Goal: Task Accomplishment & Management: Manage account settings

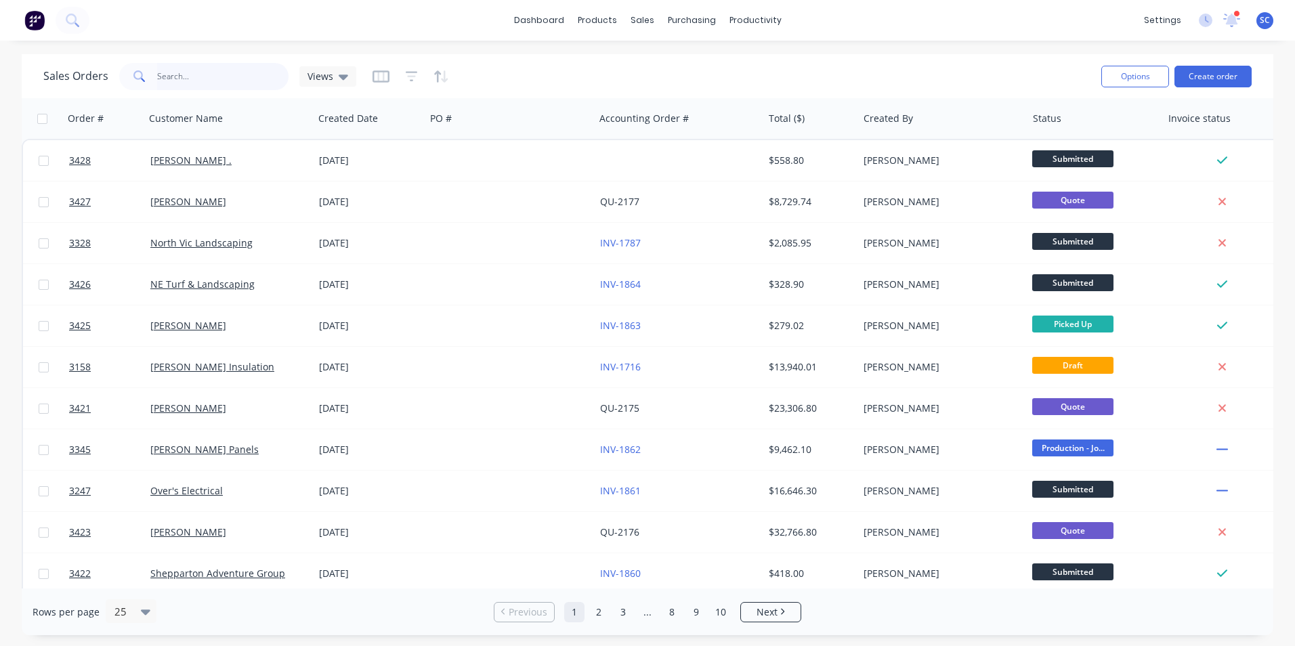
click at [180, 79] on input "text" at bounding box center [223, 76] width 132 height 27
type input "ne"
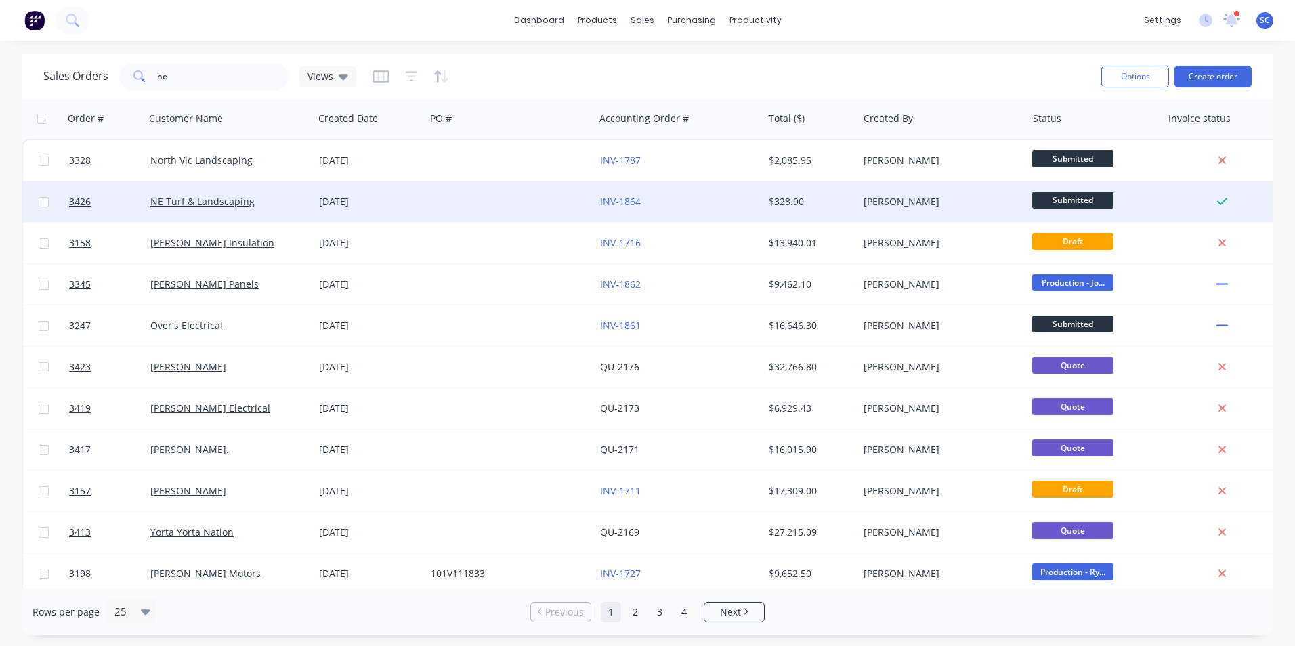
click at [916, 194] on div "[PERSON_NAME]" at bounding box center [942, 202] width 169 height 41
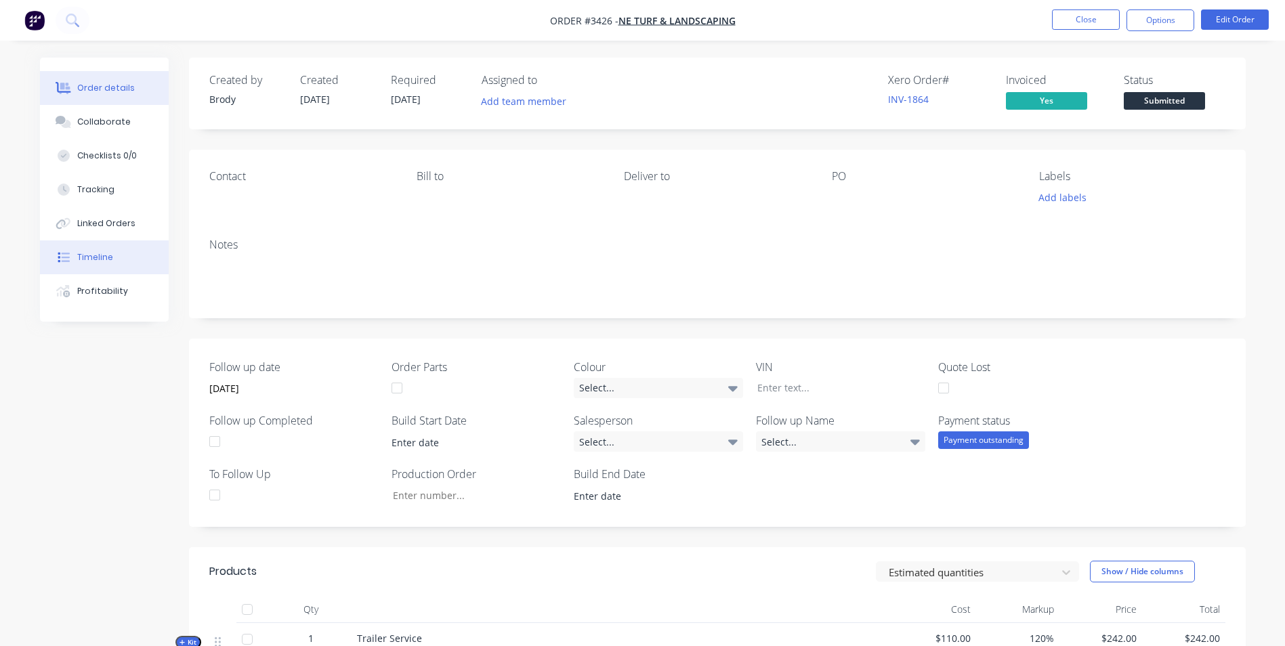
click at [92, 263] on button "Timeline" at bounding box center [104, 257] width 129 height 34
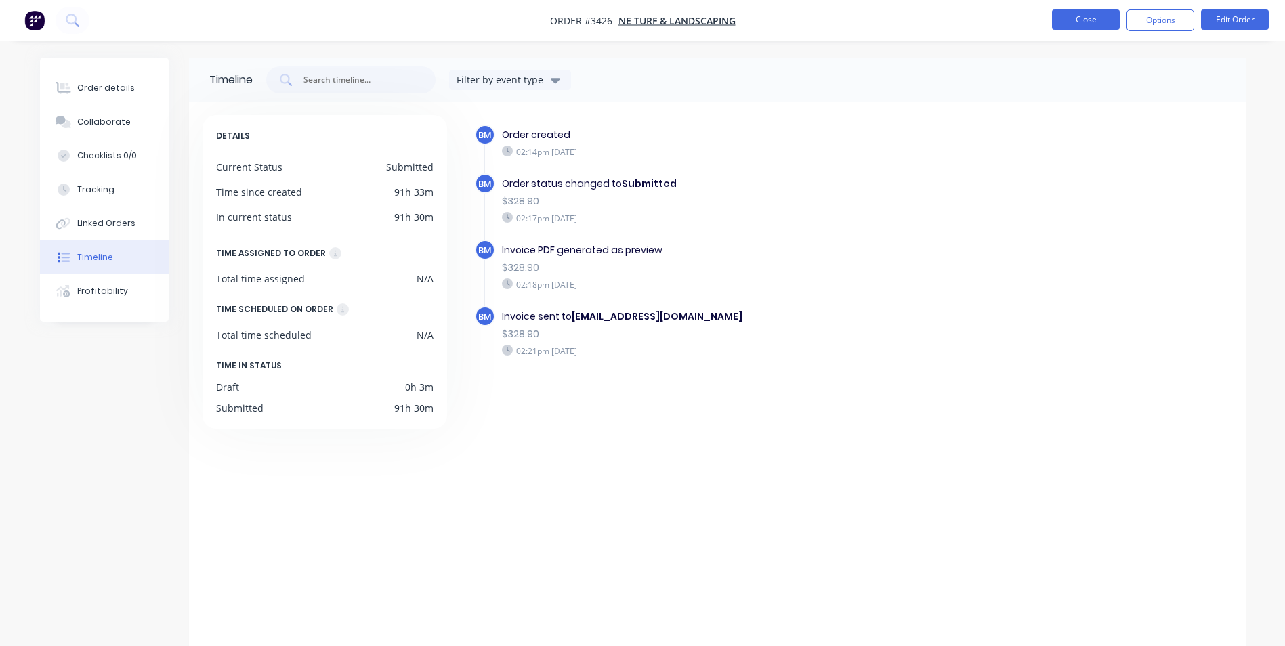
click at [1081, 18] on button "Close" at bounding box center [1086, 19] width 68 height 20
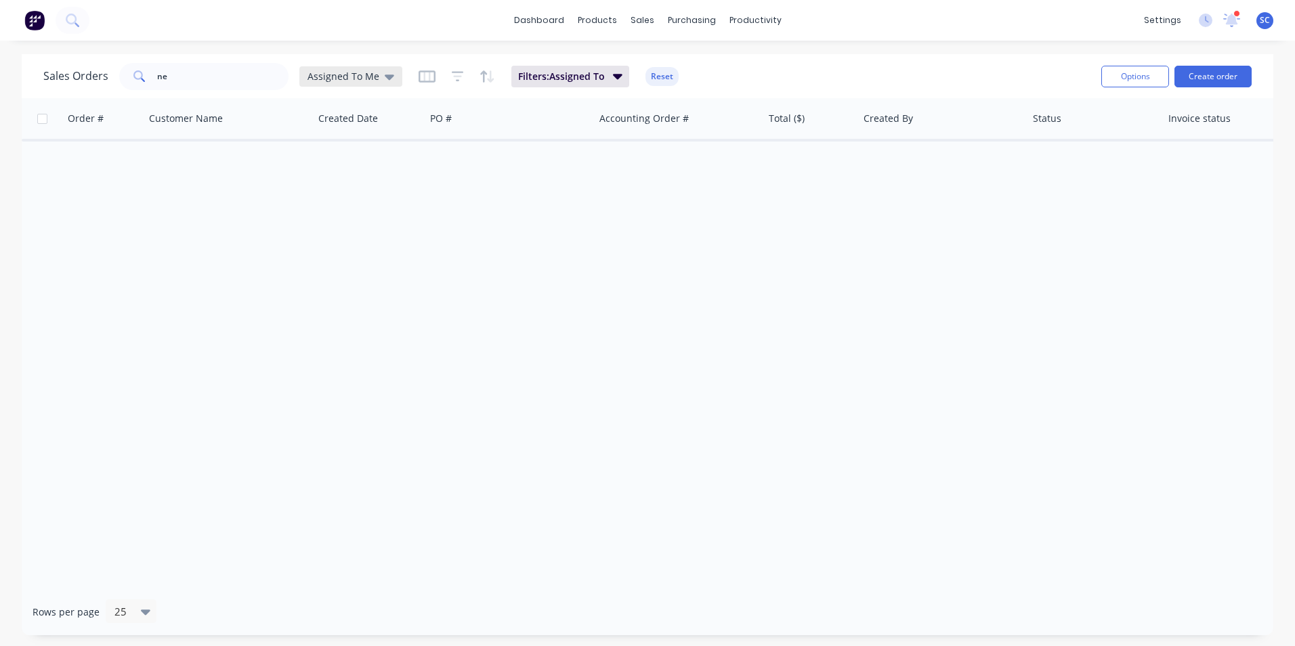
click at [344, 80] on span "Assigned To Me" at bounding box center [343, 76] width 72 height 14
drag, startPoint x: 317, startPoint y: 191, endPoint x: 202, endPoint y: 108, distance: 141.7
click at [315, 186] on button "None" at bounding box center [380, 192] width 154 height 16
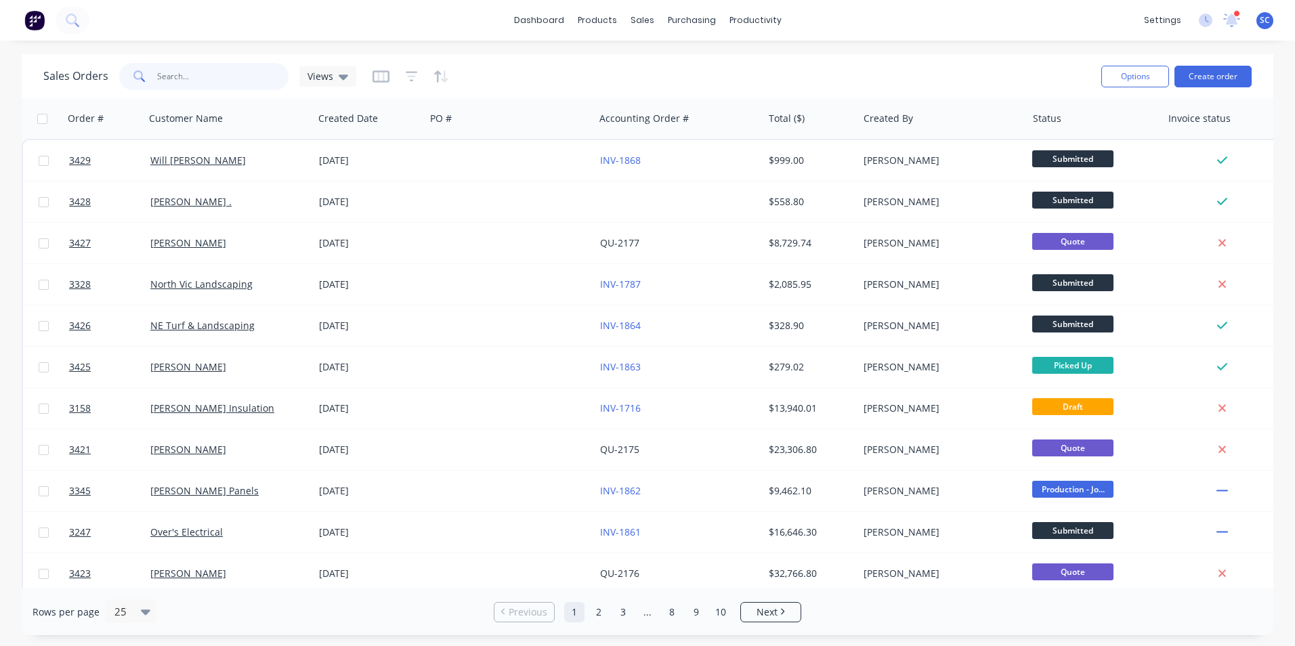
drag, startPoint x: 182, startPoint y: 75, endPoint x: 100, endPoint y: 72, distance: 82.0
click at [110, 72] on div "Sales Orders ne Views" at bounding box center [199, 76] width 313 height 27
type input "shepp"
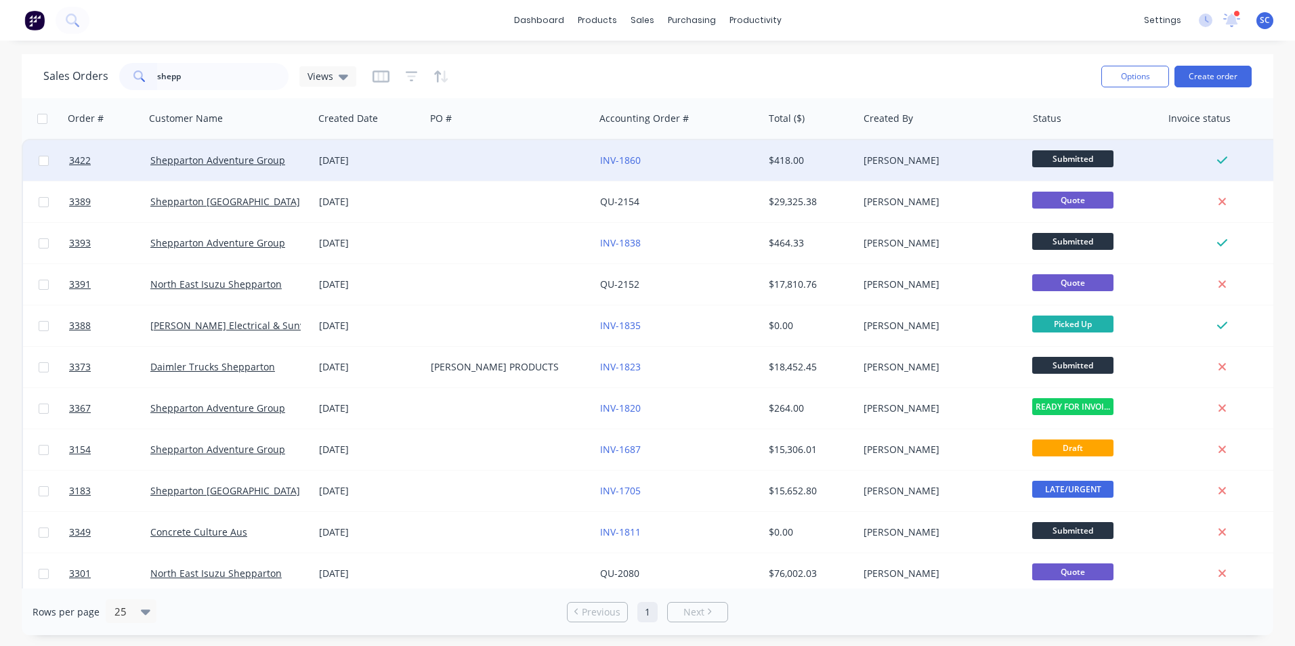
click at [534, 167] on div at bounding box center [509, 160] width 169 height 41
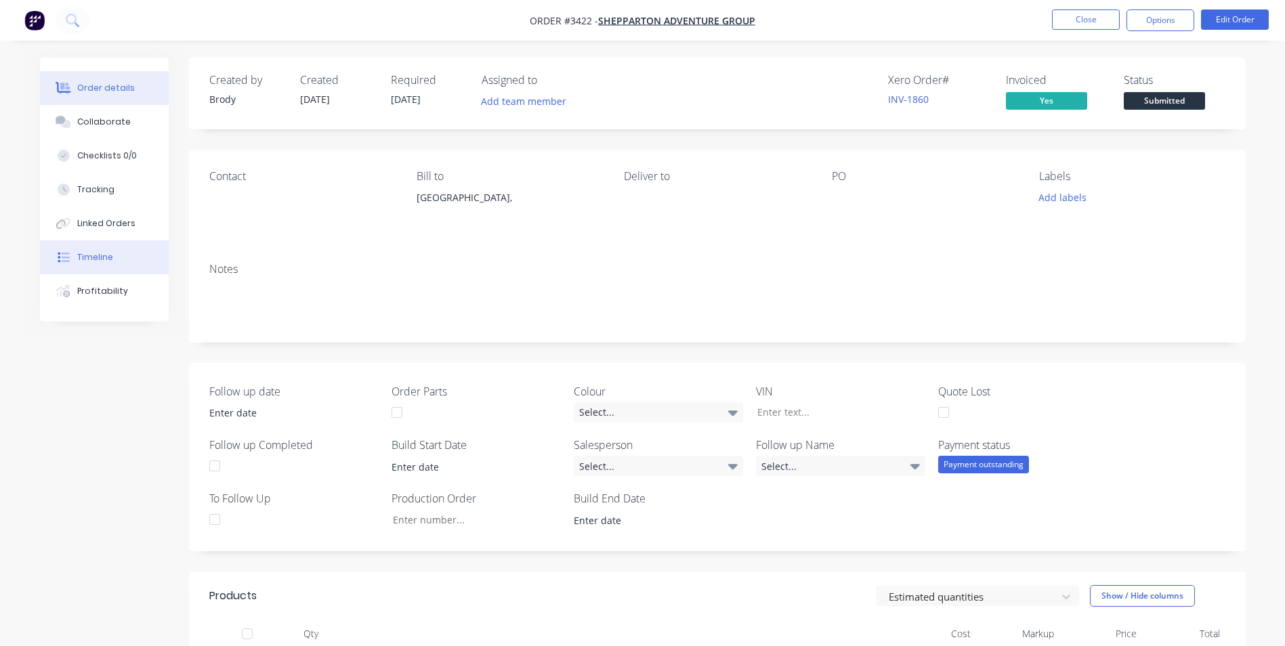
click at [96, 251] on div "Timeline" at bounding box center [95, 257] width 36 height 12
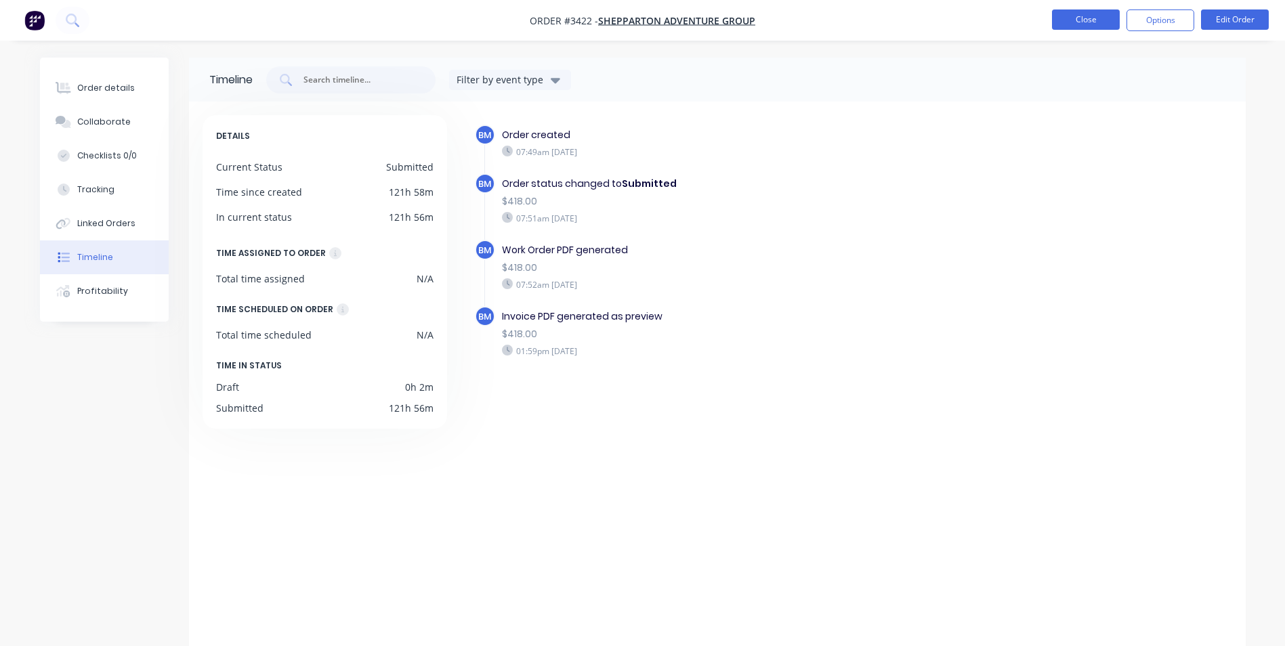
click at [1088, 18] on button "Close" at bounding box center [1086, 19] width 68 height 20
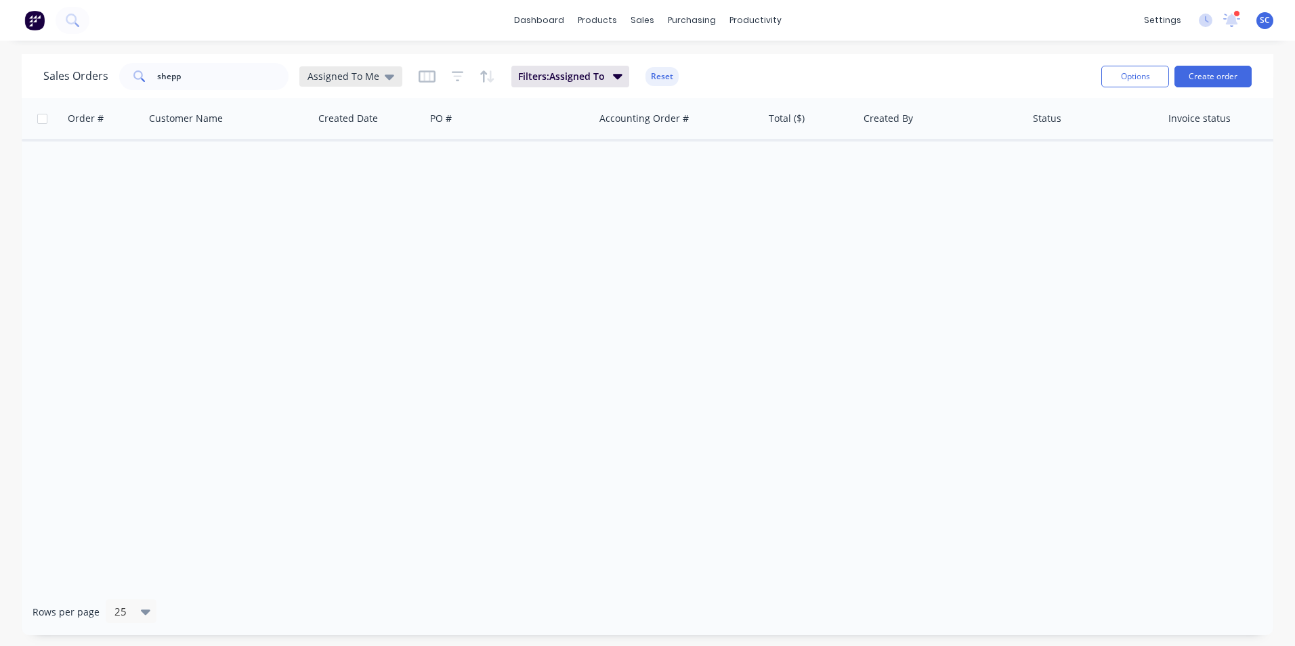
click at [333, 75] on span "Assigned To Me" at bounding box center [343, 76] width 72 height 14
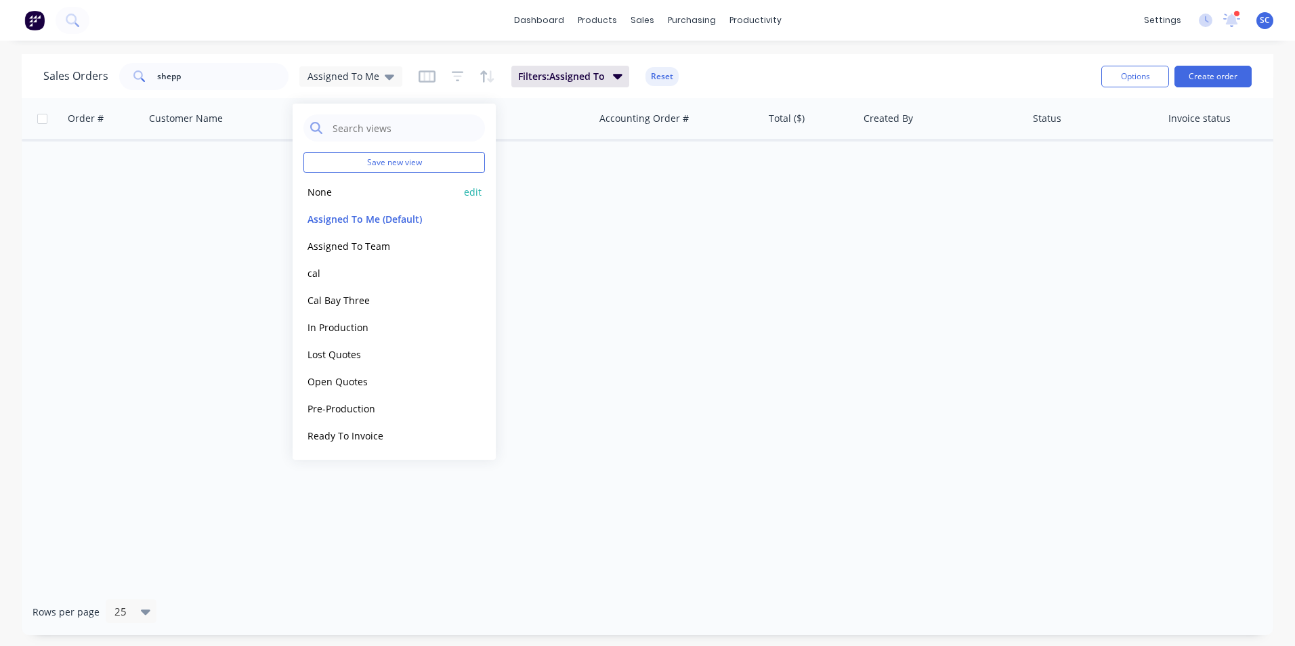
click at [326, 191] on button "None" at bounding box center [380, 192] width 154 height 16
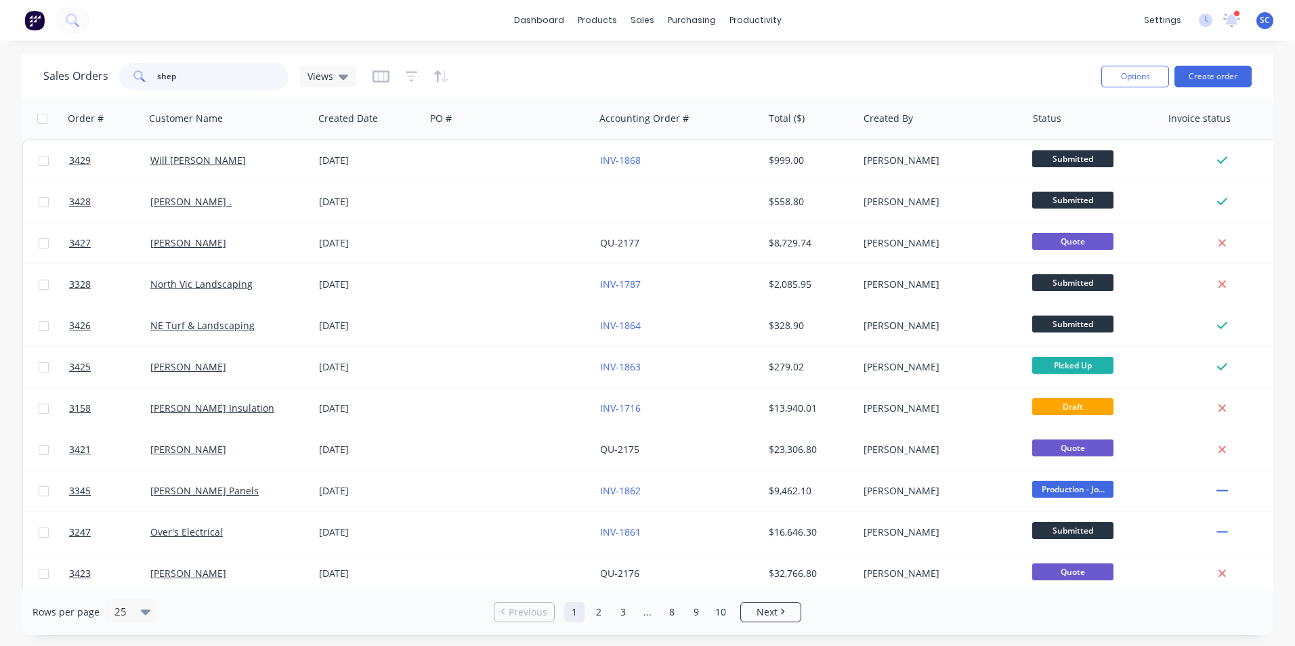
type input "shepp"
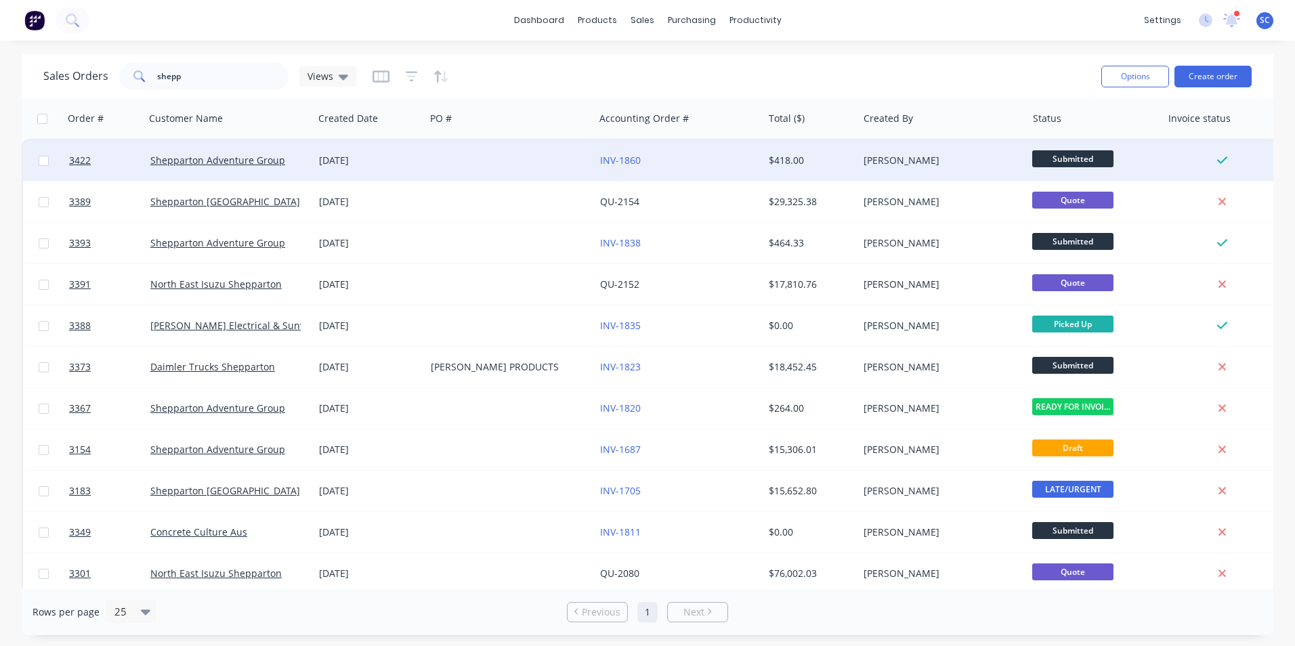
click at [440, 163] on div at bounding box center [509, 160] width 169 height 41
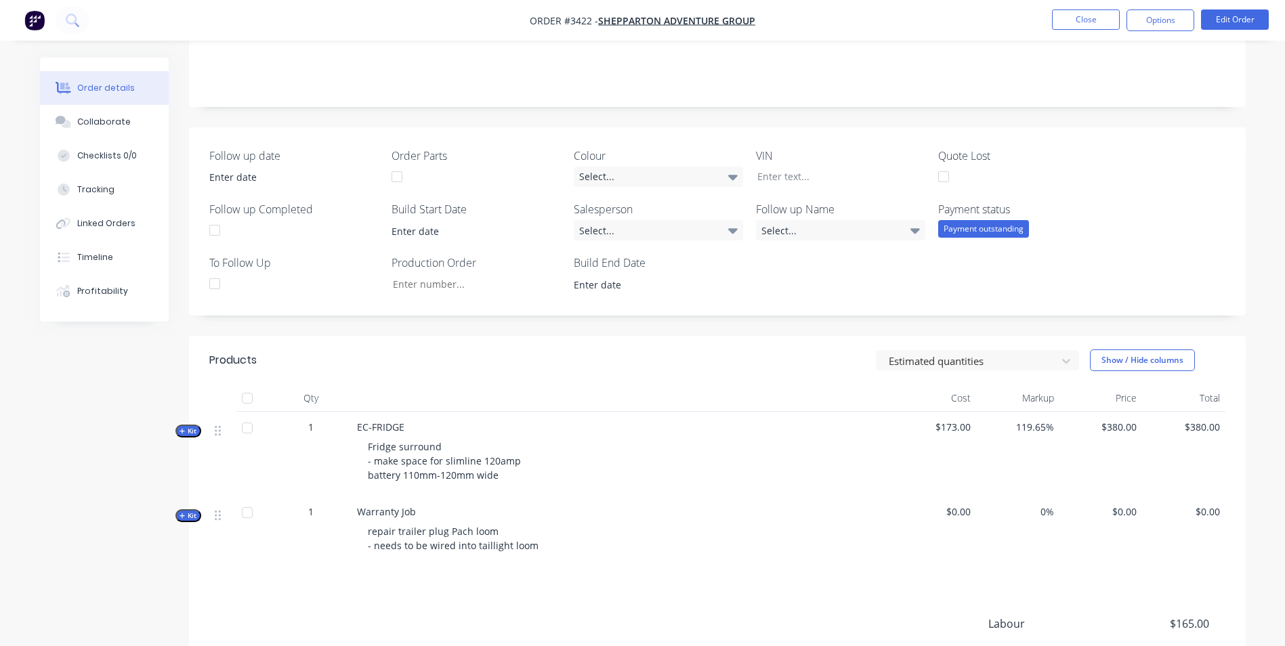
scroll to position [403, 0]
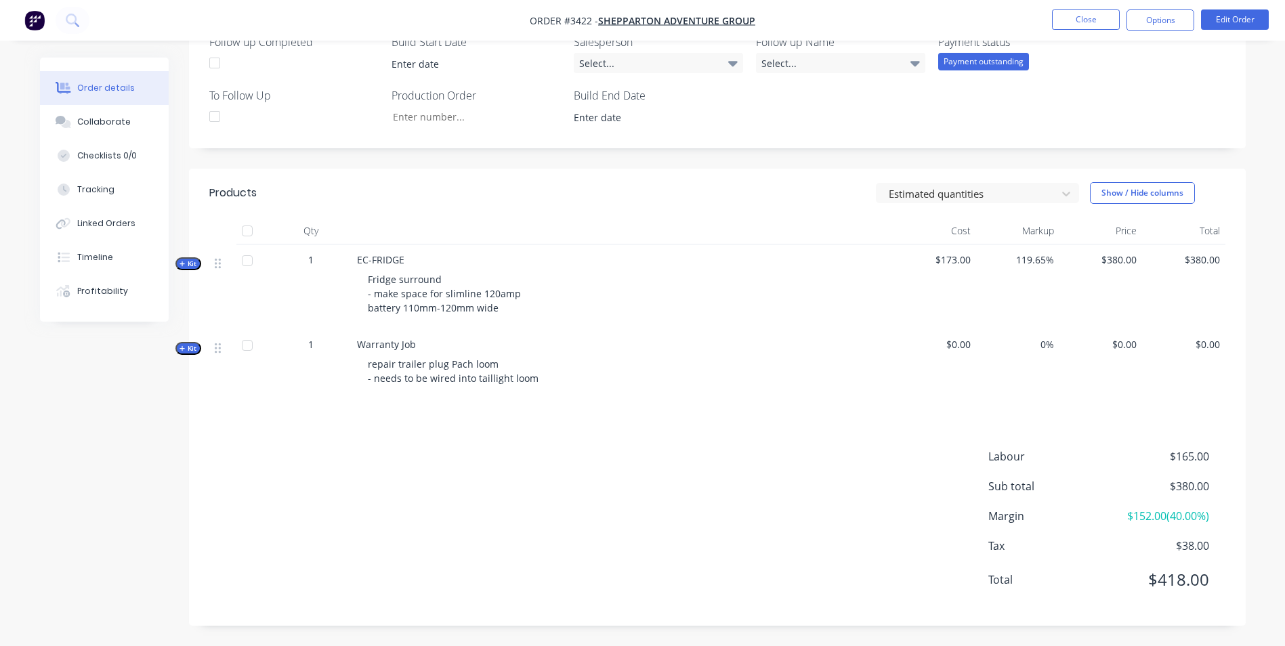
click at [184, 265] on icon "button" at bounding box center [182, 264] width 6 height 7
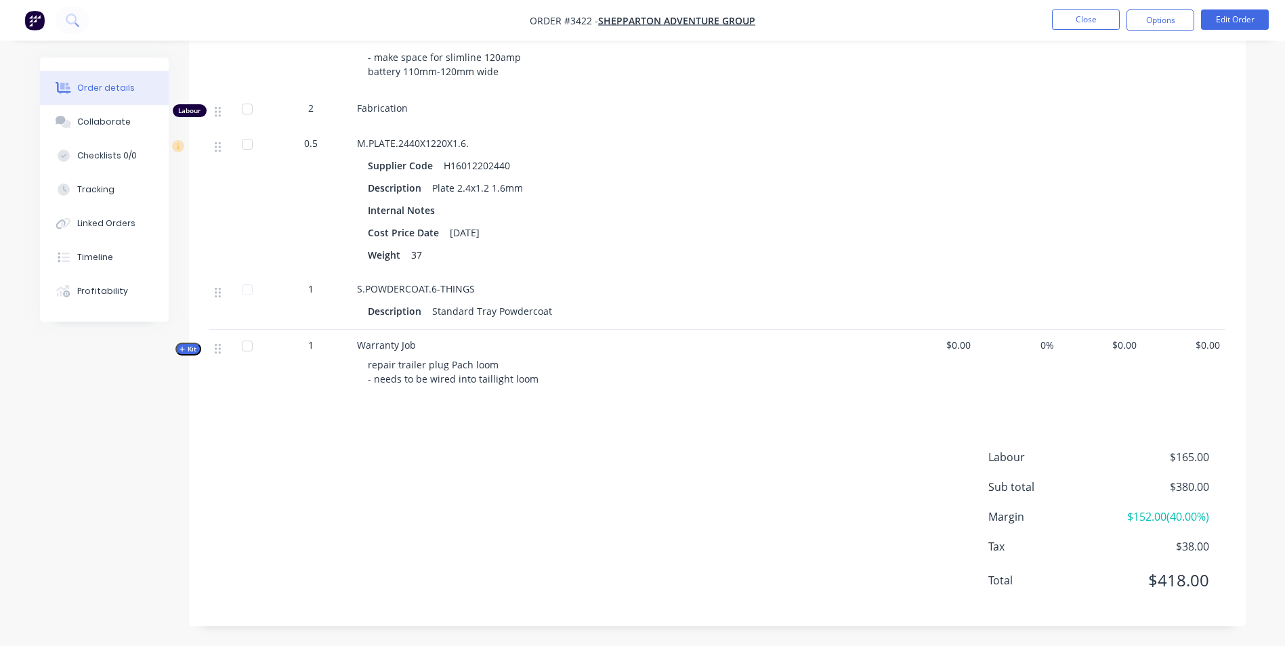
scroll to position [640, 0]
click at [1166, 22] on button "Options" at bounding box center [1160, 20] width 68 height 22
click at [1229, 217] on div "Qty Cost Markup Price Total Kit 1 EC-FRIDGE Fridge surround - make space for sl…" at bounding box center [717, 192] width 1057 height 425
click at [1223, 24] on button "Edit Order" at bounding box center [1235, 19] width 68 height 20
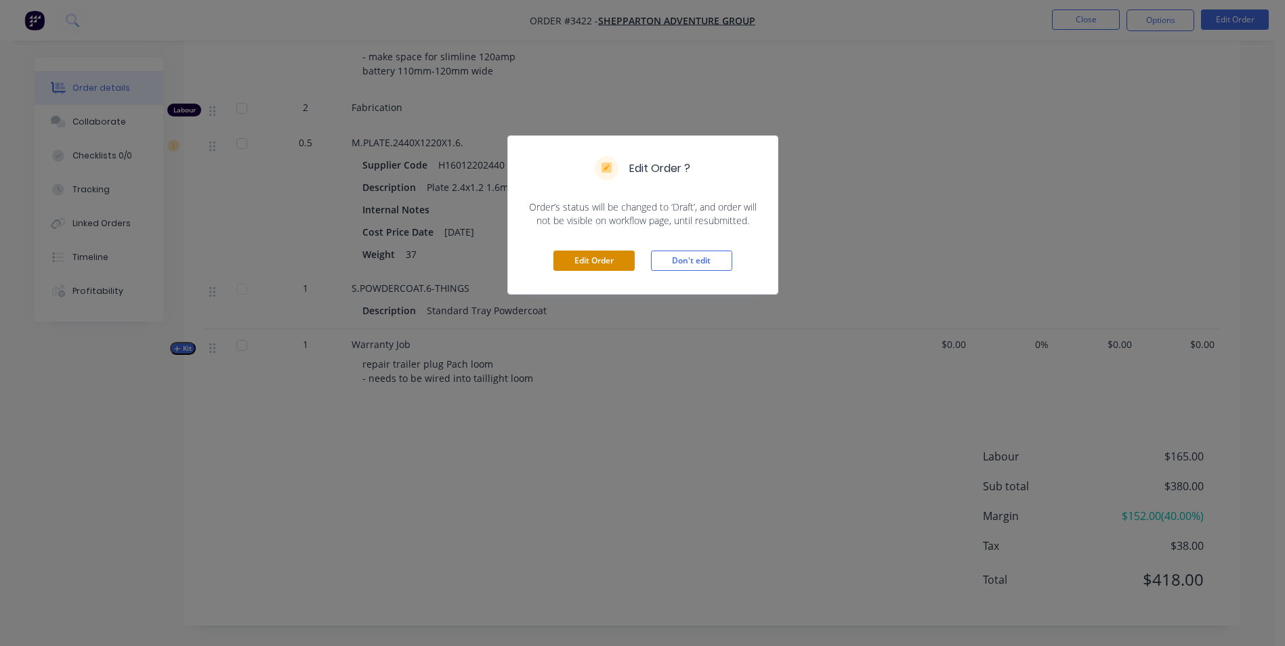
click at [607, 261] on button "Edit Order" at bounding box center [593, 261] width 81 height 20
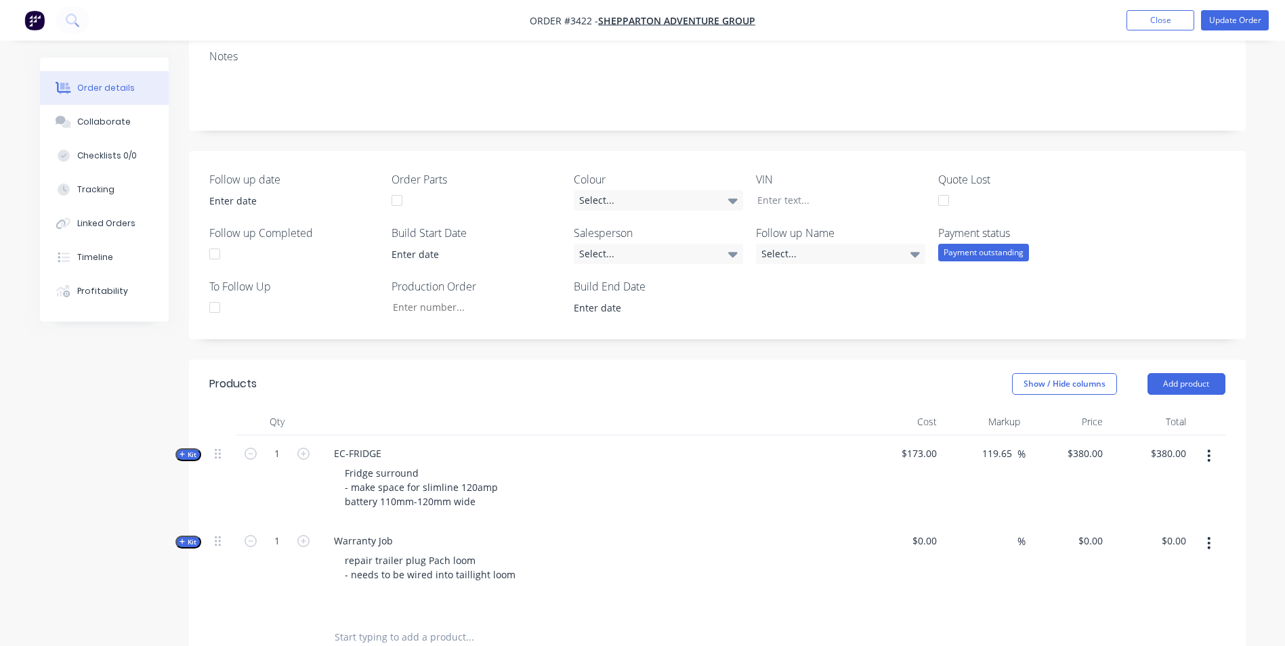
scroll to position [339, 0]
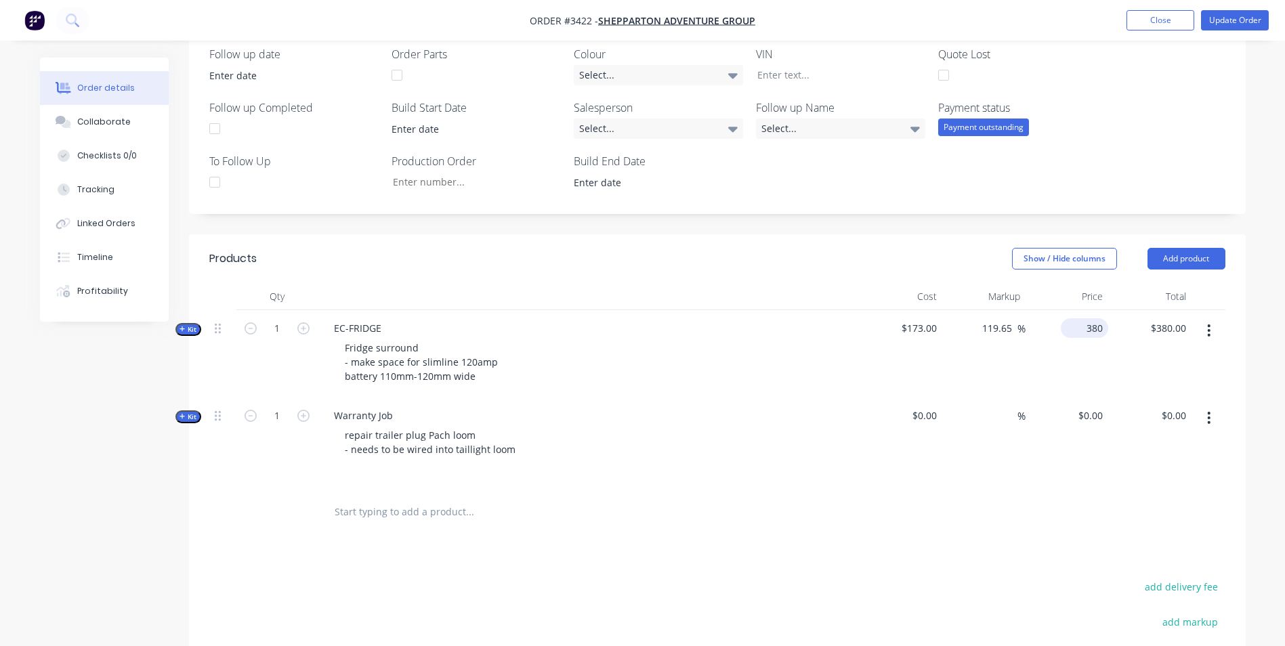
click at [1086, 331] on input "380" at bounding box center [1087, 328] width 42 height 20
type input "520"
click at [1038, 220] on div "Created by [PERSON_NAME] Created [DATE] Required [DATE] Assigned to Add team me…" at bounding box center [717, 289] width 1057 height 1141
type input "200.58"
type input "$520.00"
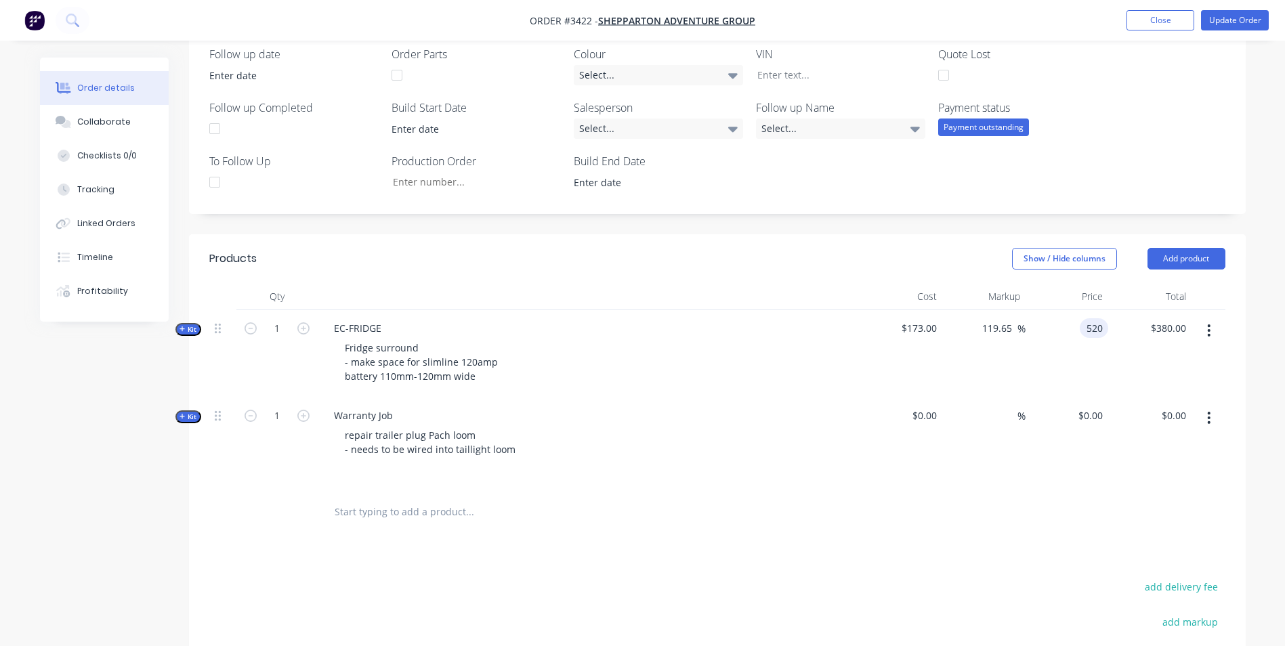
type input "$520.00"
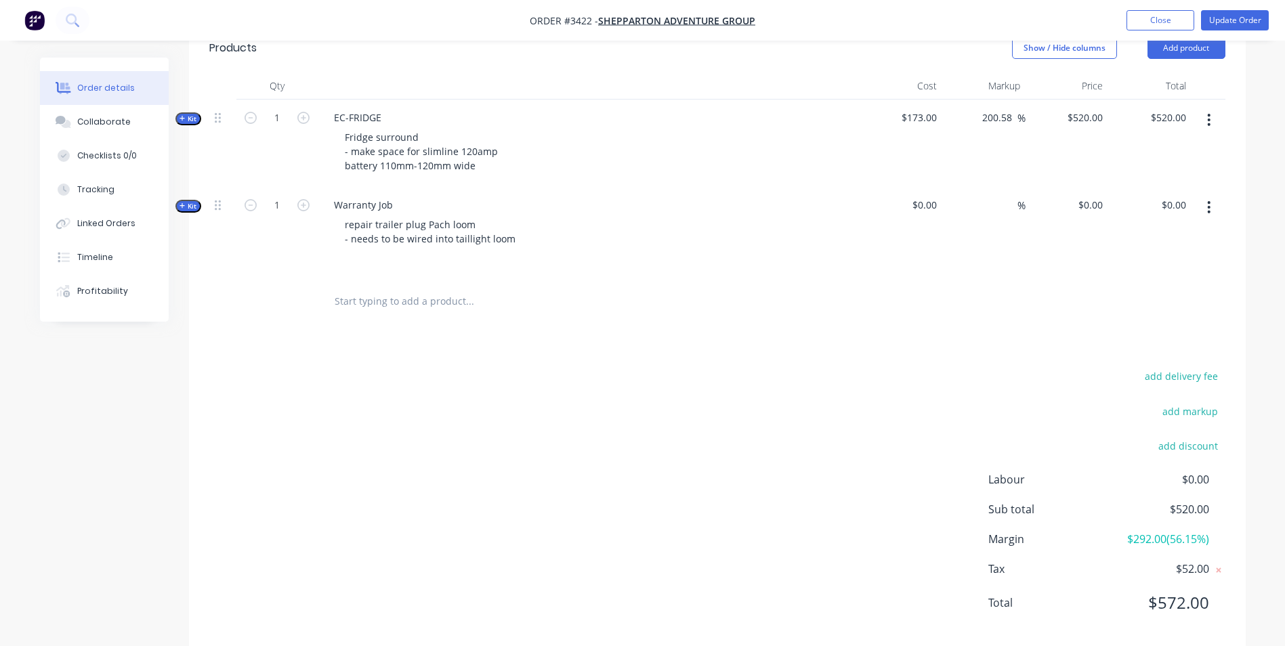
scroll to position [572, 0]
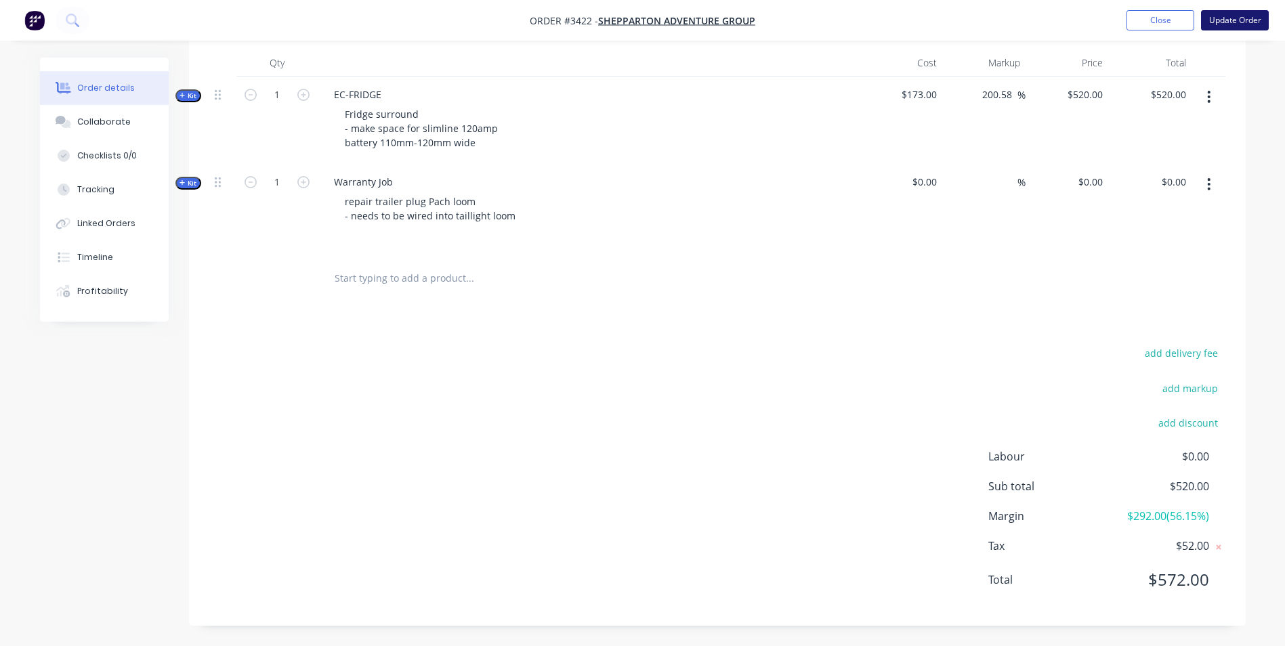
click at [1243, 20] on button "Update Order" at bounding box center [1235, 20] width 68 height 20
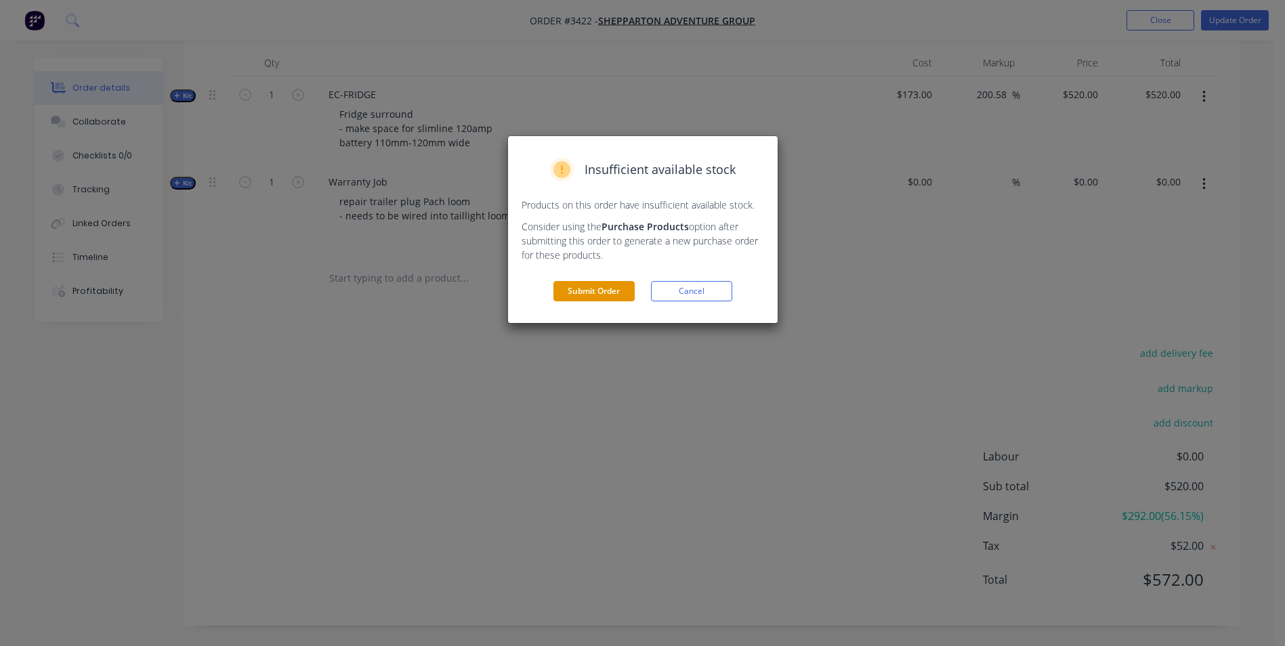
click at [594, 288] on button "Submit Order" at bounding box center [593, 291] width 81 height 20
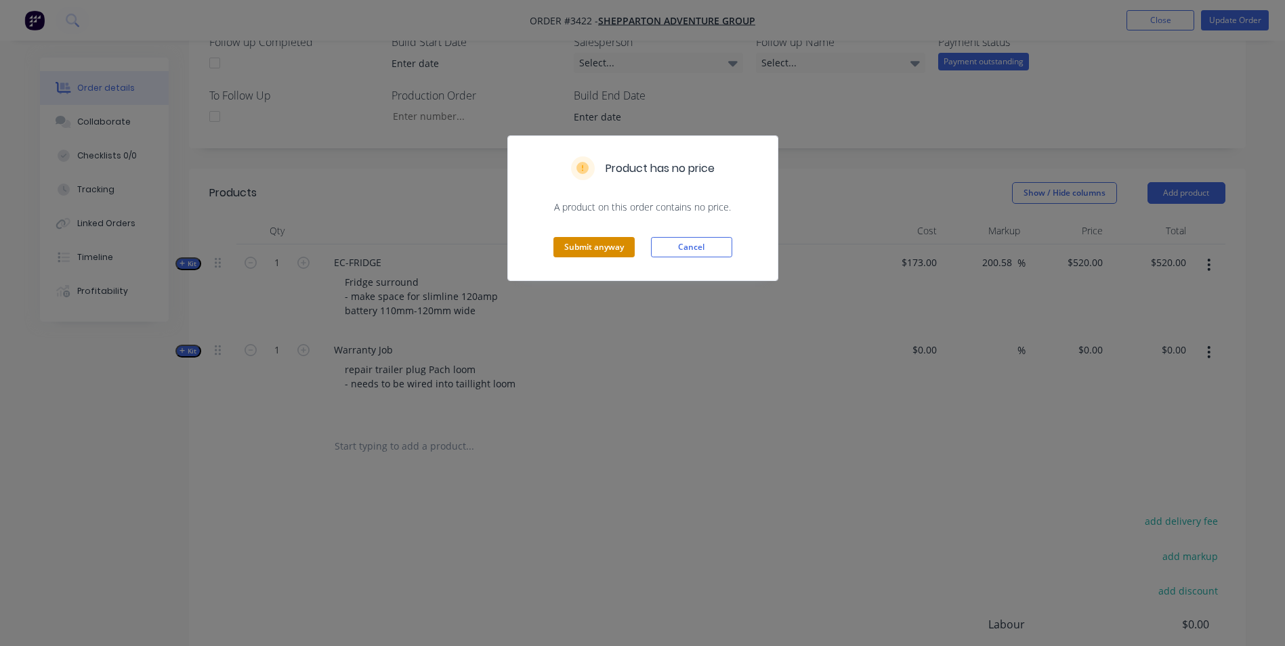
click at [595, 245] on button "Submit anyway" at bounding box center [593, 247] width 81 height 20
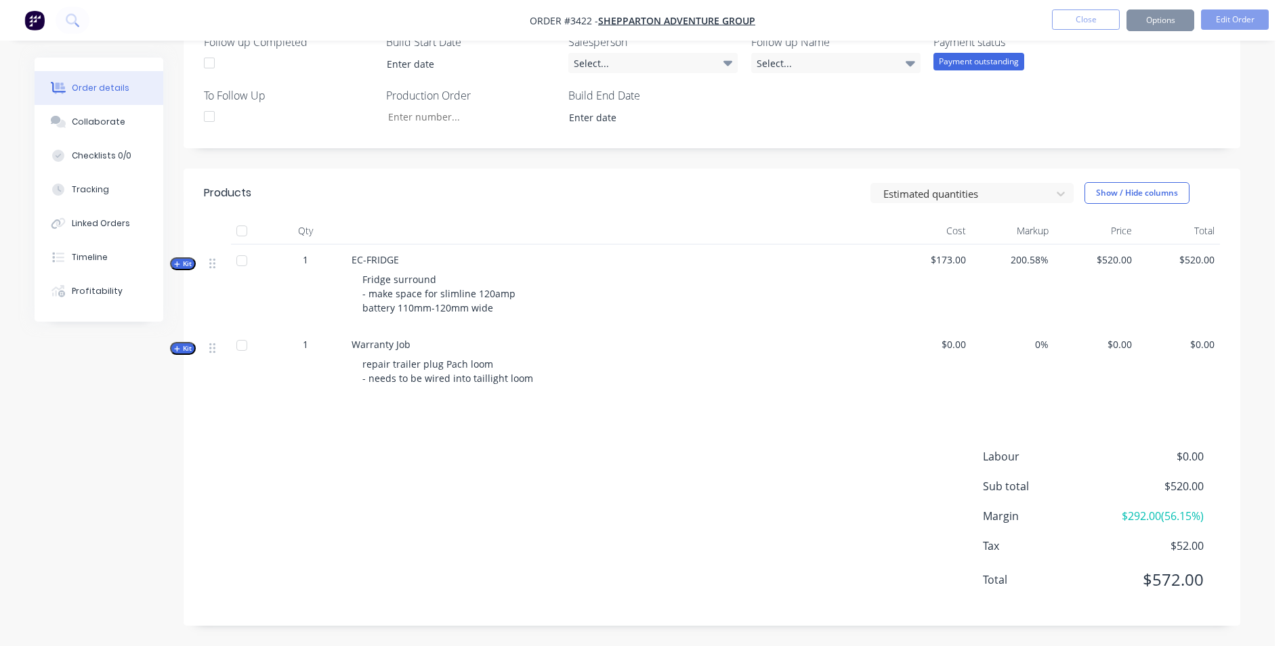
scroll to position [403, 0]
click at [1154, 16] on button "Options" at bounding box center [1160, 20] width 68 height 22
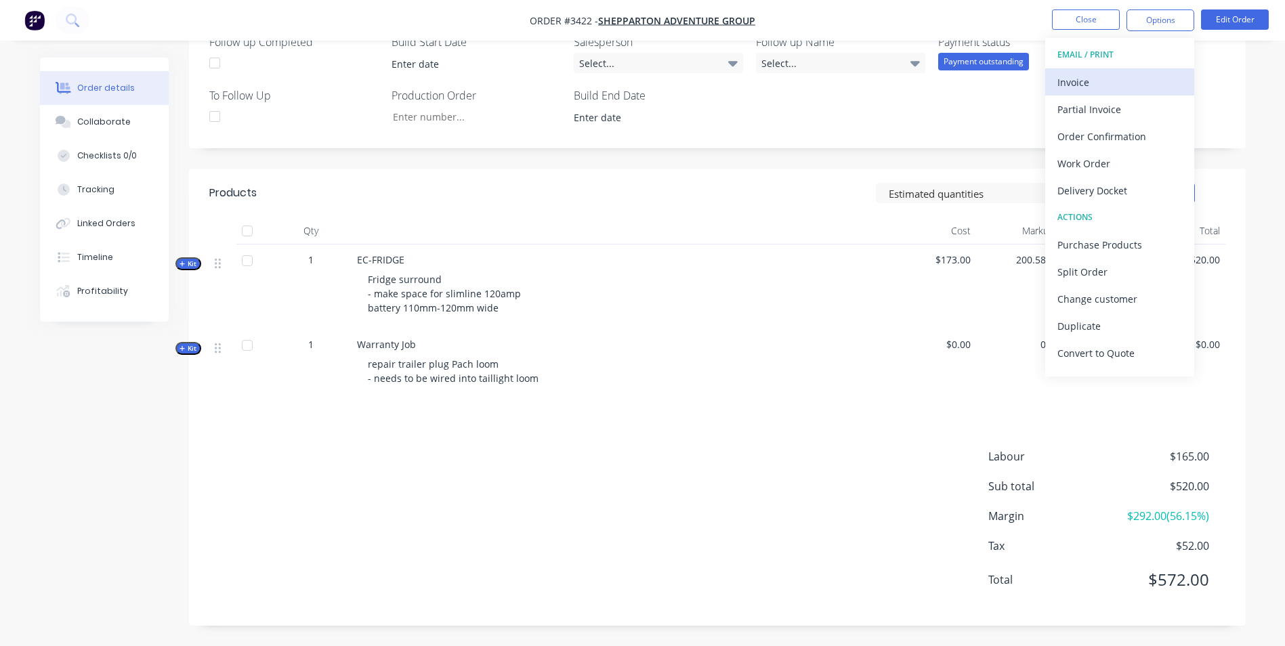
click at [1075, 84] on div "Invoice" at bounding box center [1119, 82] width 125 height 20
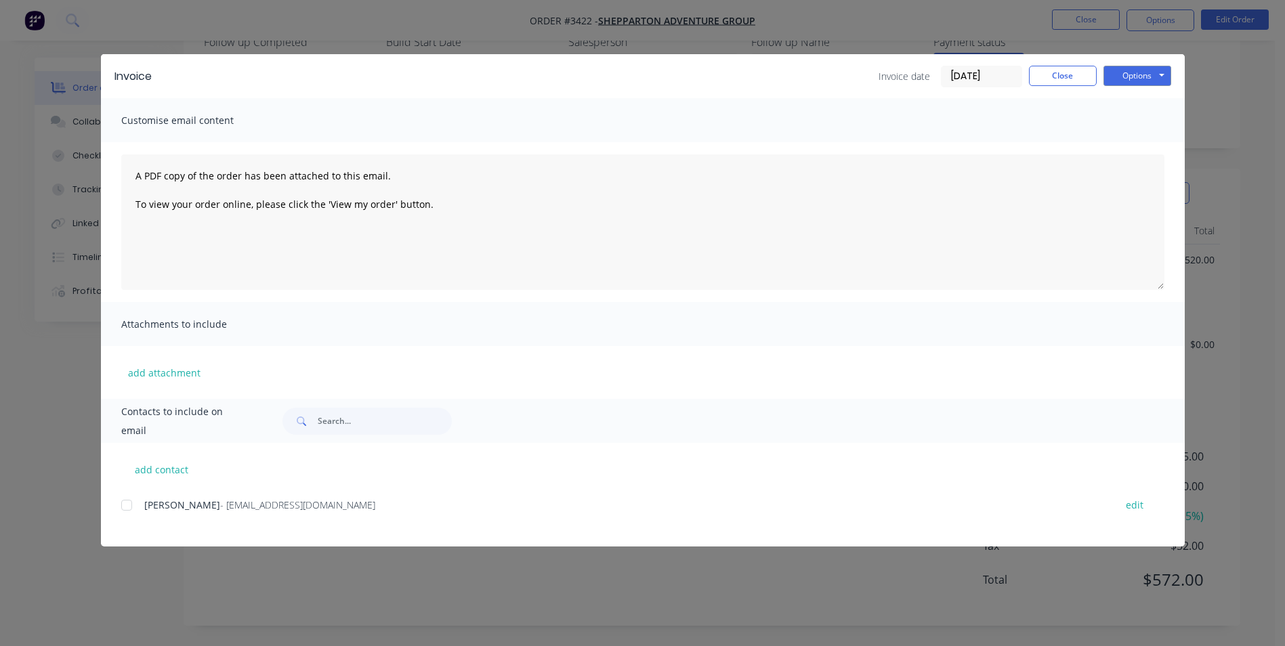
click at [126, 506] on div at bounding box center [126, 505] width 27 height 27
click at [1132, 66] on button "Options" at bounding box center [1137, 76] width 68 height 20
click at [1143, 149] on button "Email" at bounding box center [1146, 144] width 87 height 22
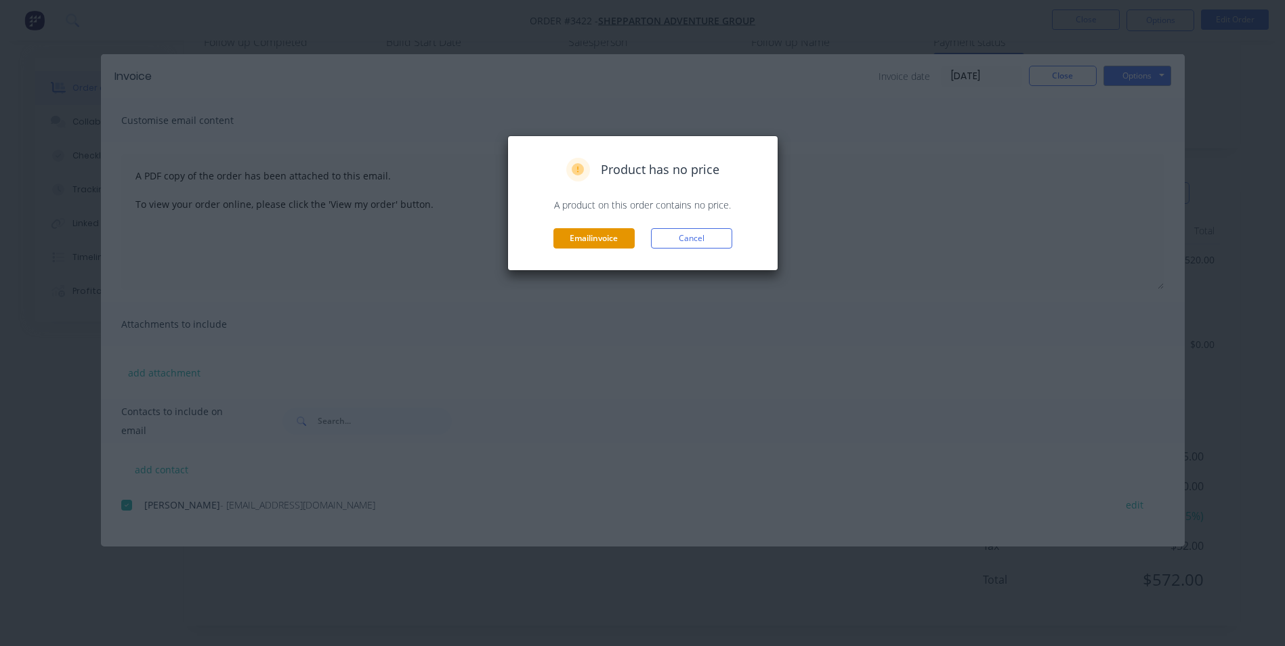
click at [597, 242] on button "Email invoice" at bounding box center [593, 238] width 81 height 20
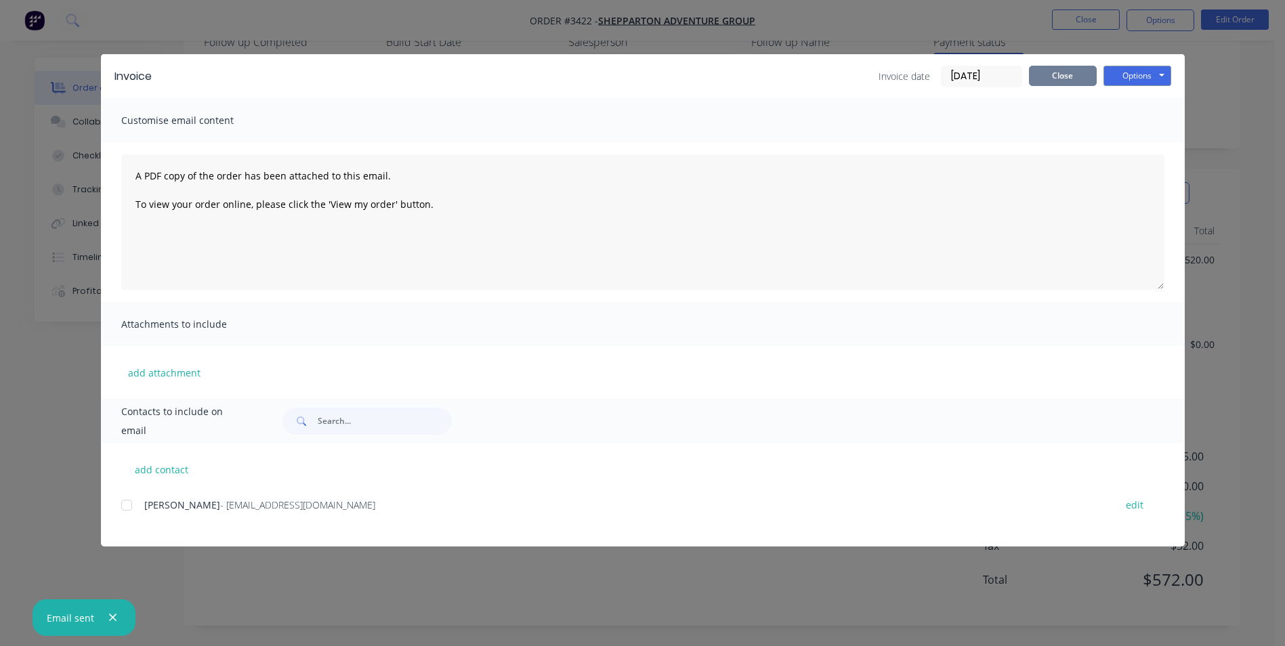
click at [1050, 77] on button "Close" at bounding box center [1063, 76] width 68 height 20
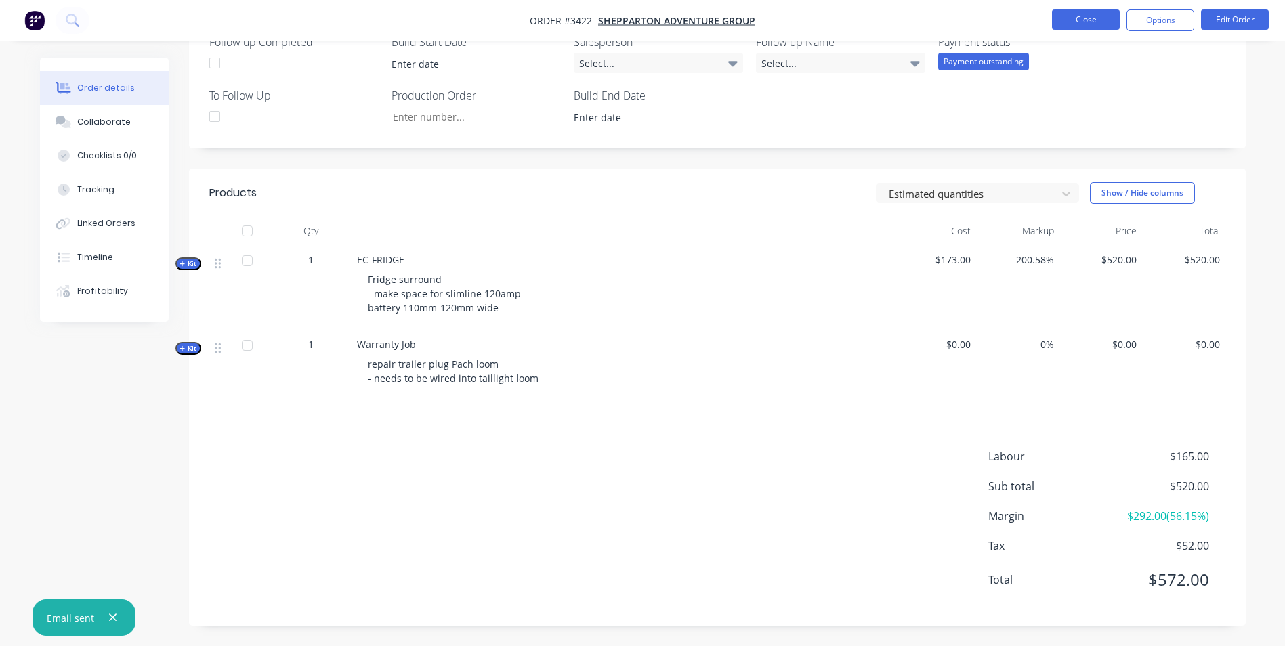
click at [1086, 24] on button "Close" at bounding box center [1086, 19] width 68 height 20
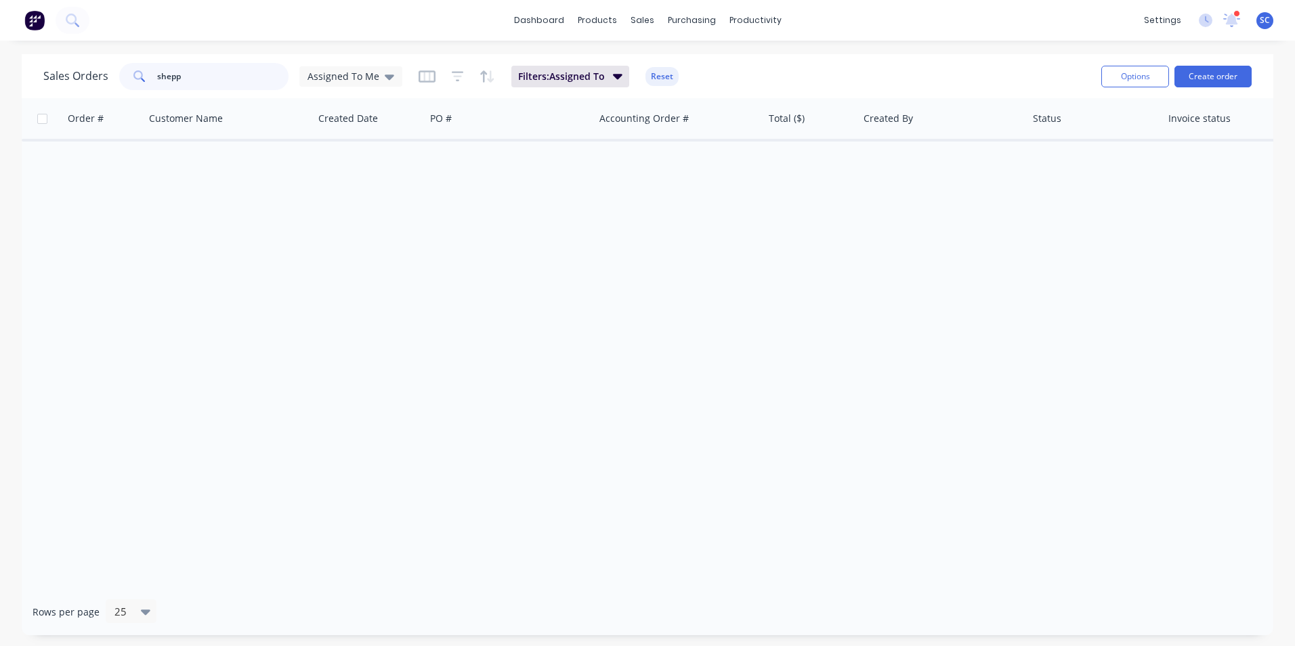
drag, startPoint x: 184, startPoint y: 69, endPoint x: 146, endPoint y: 77, distance: 39.3
click at [147, 77] on div "shepp" at bounding box center [203, 76] width 169 height 27
drag, startPoint x: 201, startPoint y: 75, endPoint x: 16, endPoint y: 82, distance: 185.7
click at [35, 86] on div "Sales Orders jl Assigned To Me Filters: Assigned To Reset Options Create order" at bounding box center [648, 76] width 1252 height 44
click at [339, 69] on div "Assigned To Me" at bounding box center [350, 76] width 103 height 20
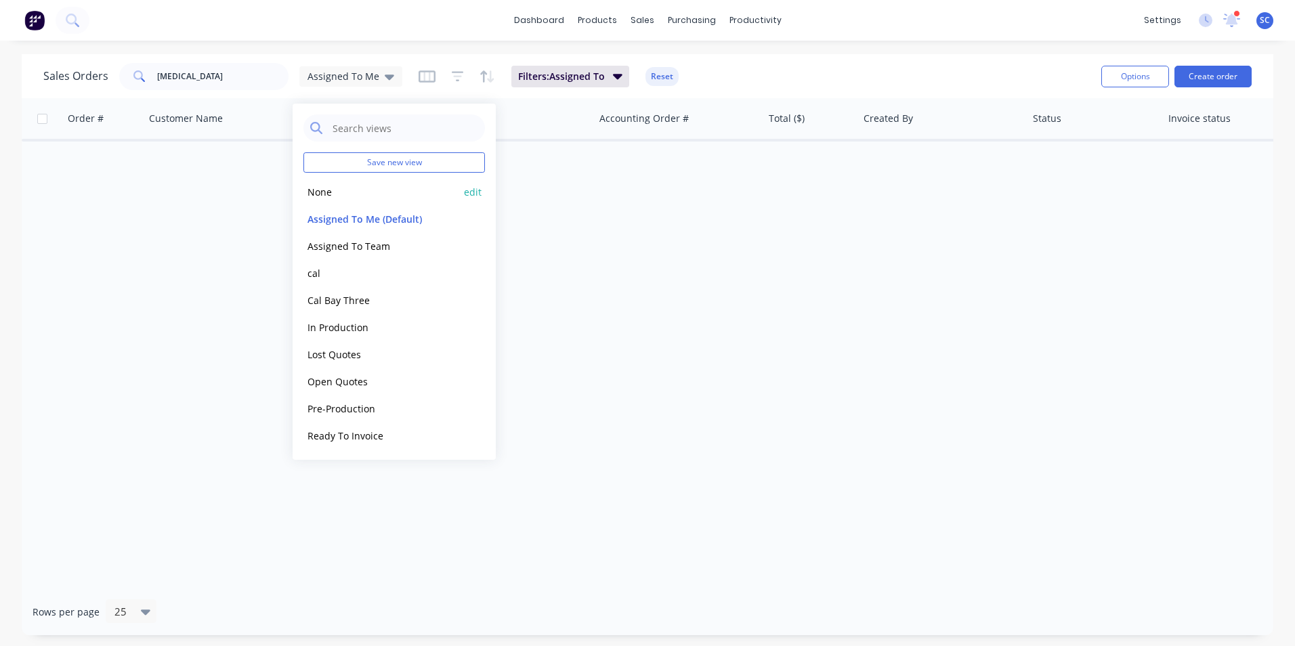
click at [337, 195] on button "None" at bounding box center [380, 192] width 154 height 16
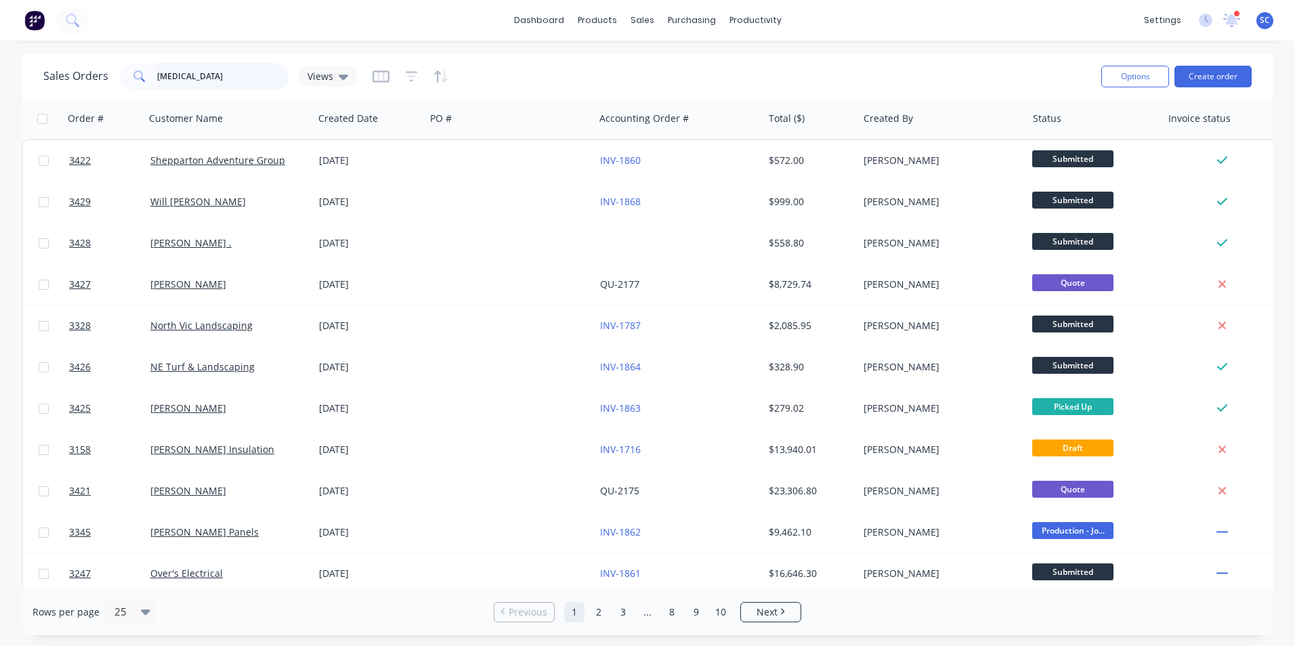
click at [194, 75] on input "[MEDICAL_DATA]" at bounding box center [223, 76] width 132 height 27
type input "i"
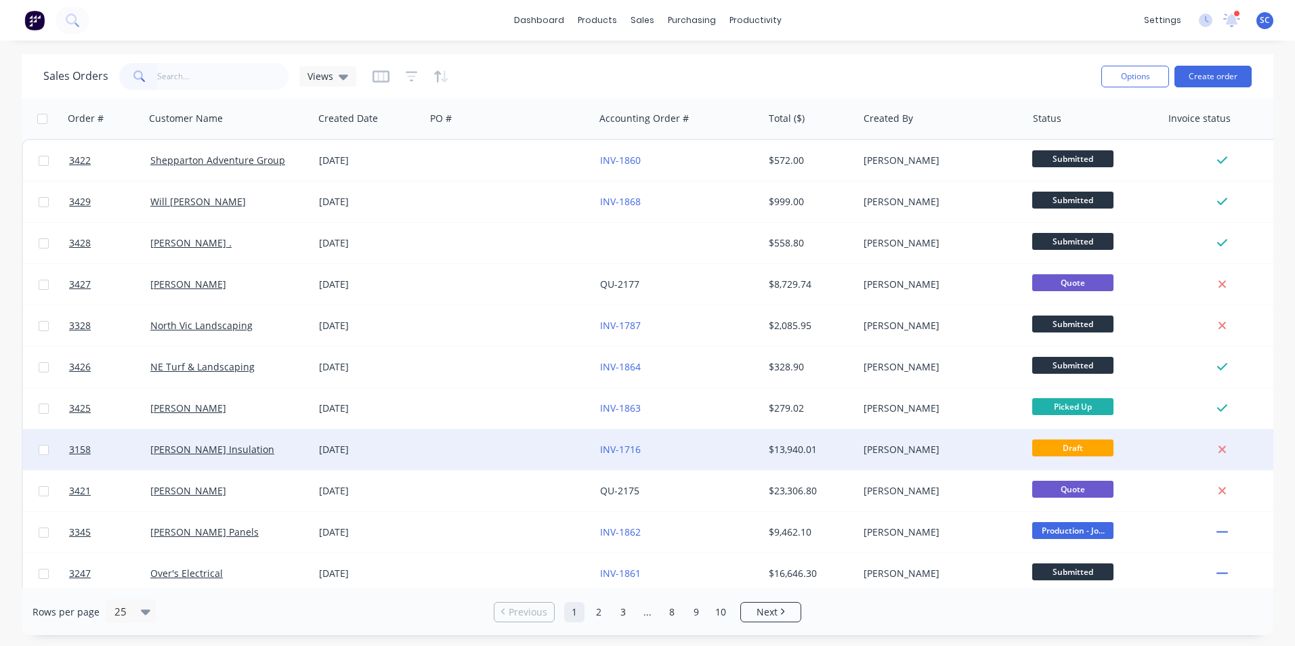
click at [271, 449] on div "[PERSON_NAME] Insulation" at bounding box center [225, 450] width 150 height 14
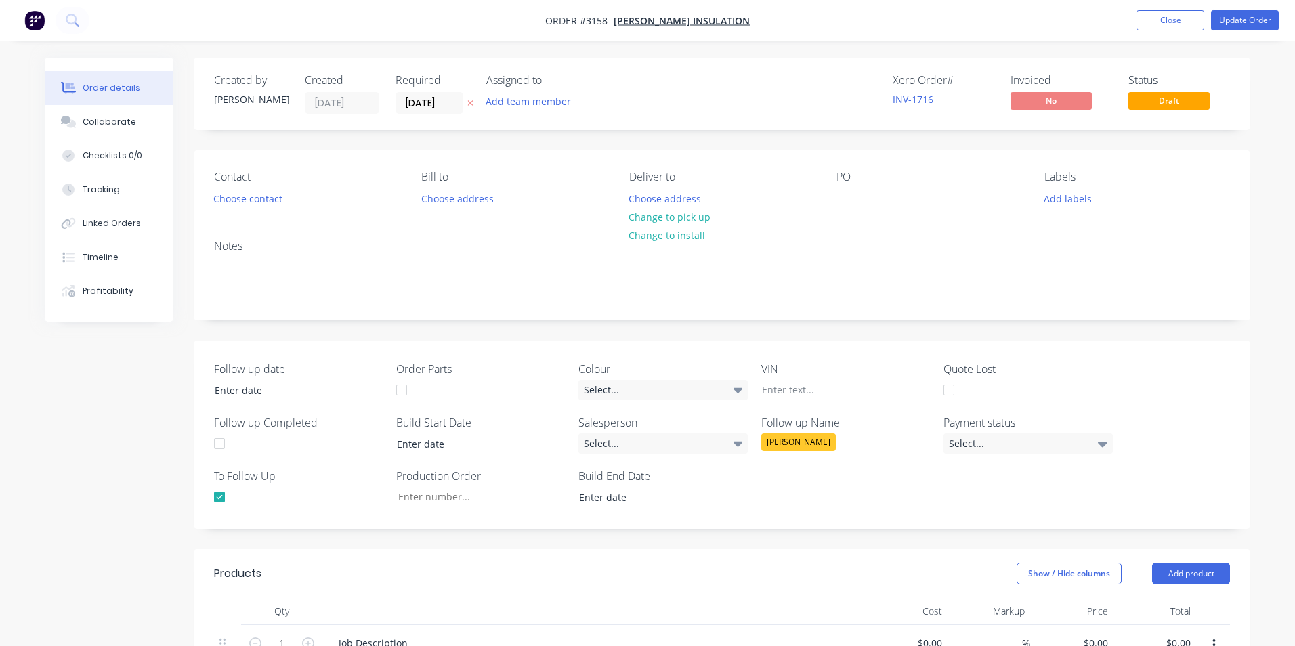
type input "10"
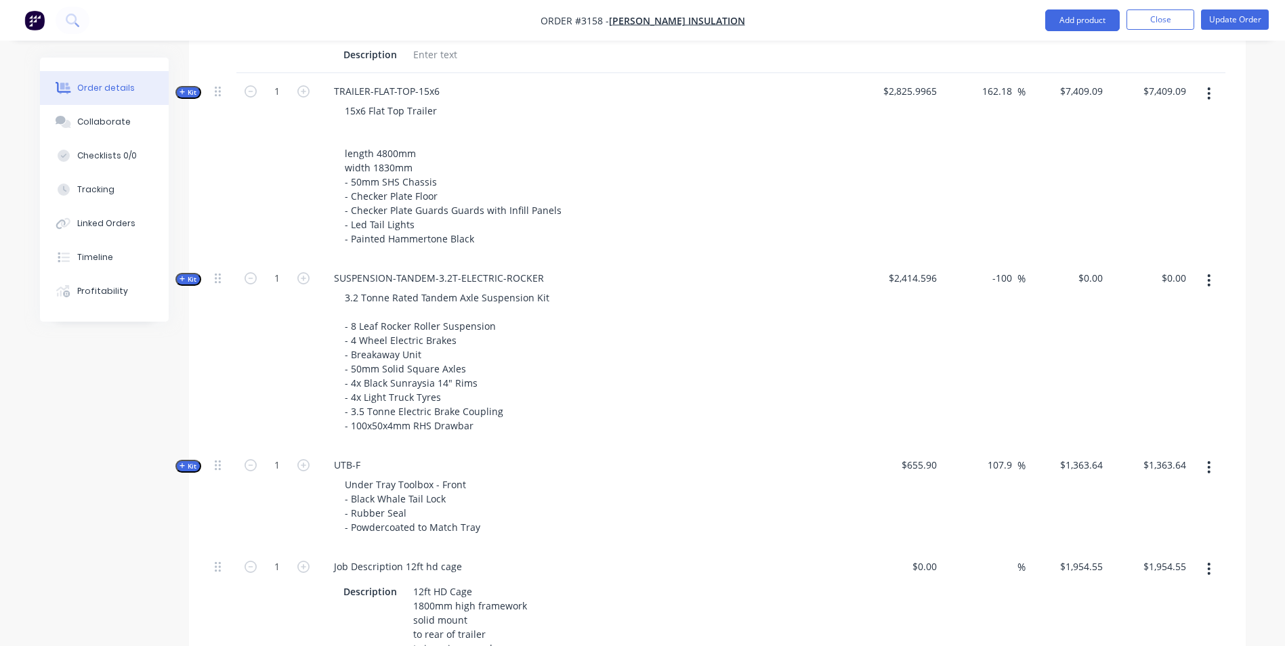
scroll to position [610, 0]
click at [185, 93] on icon "button" at bounding box center [182, 96] width 6 height 7
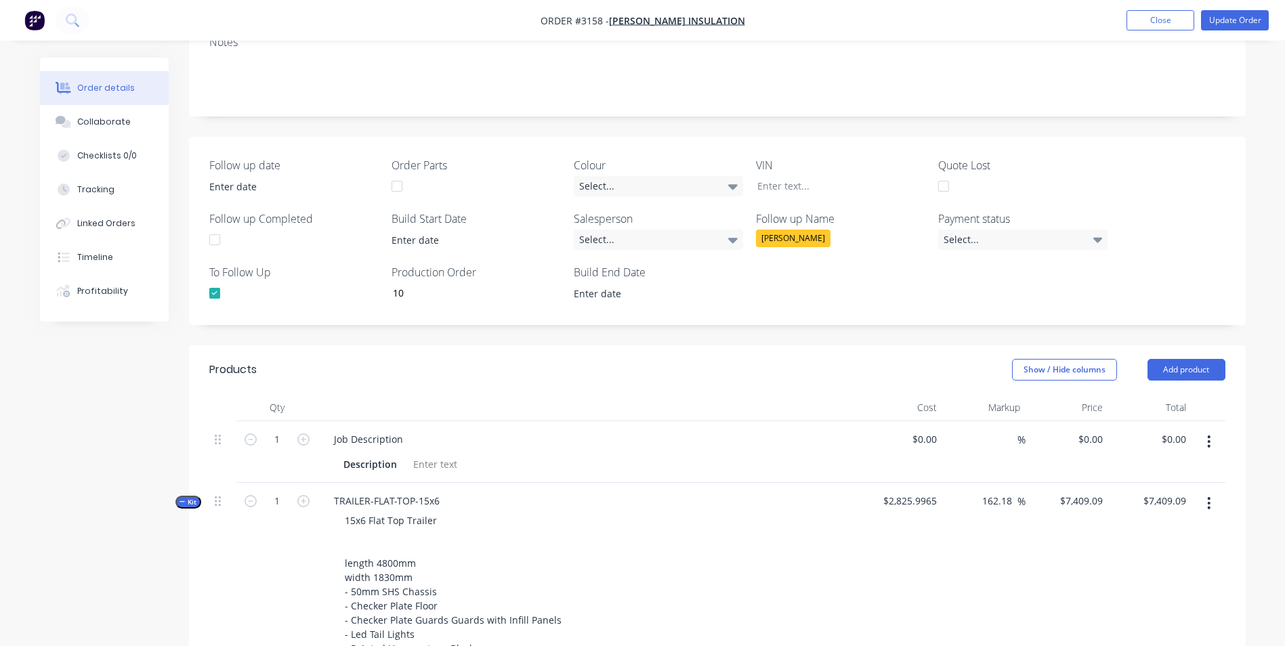
scroll to position [203, 0]
click at [181, 504] on icon "button" at bounding box center [182, 502] width 6 height 7
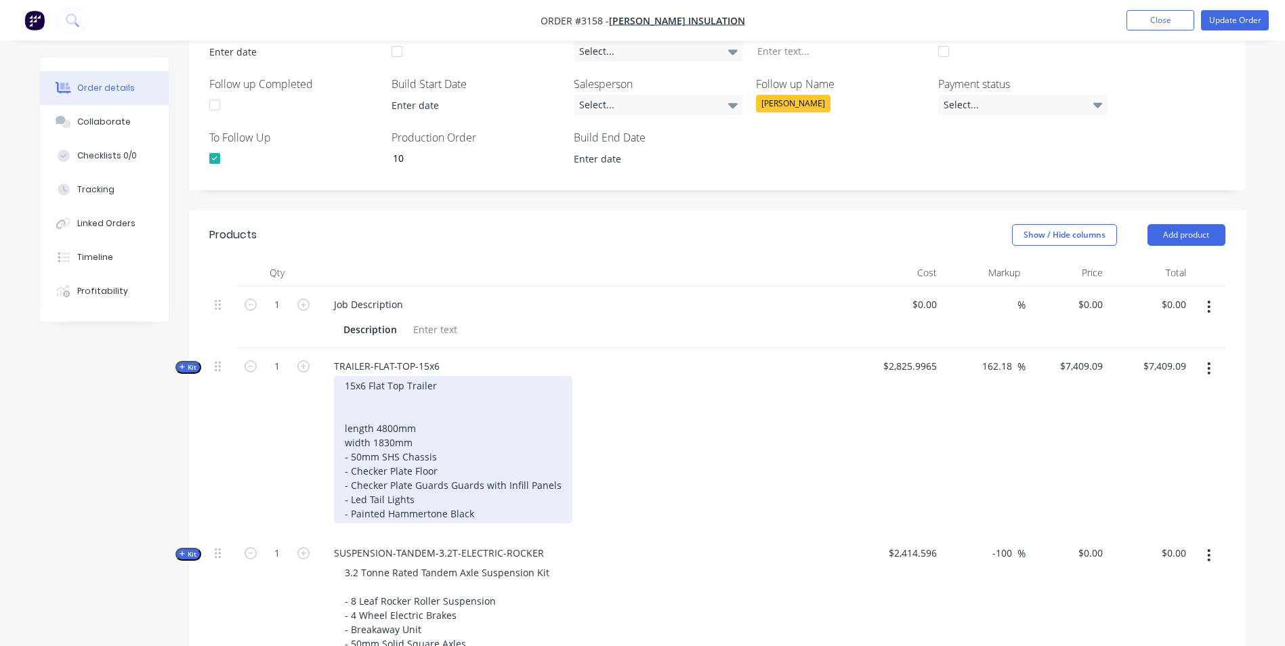
scroll to position [0, 0]
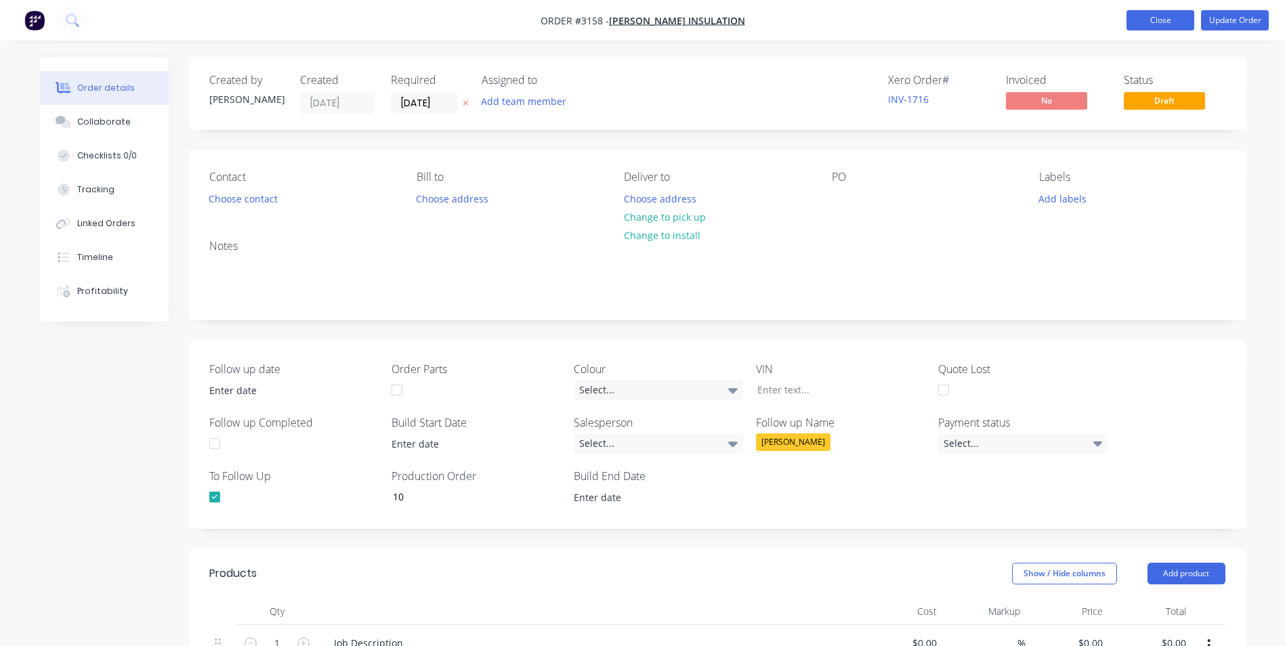
click at [1167, 17] on button "Close" at bounding box center [1160, 20] width 68 height 20
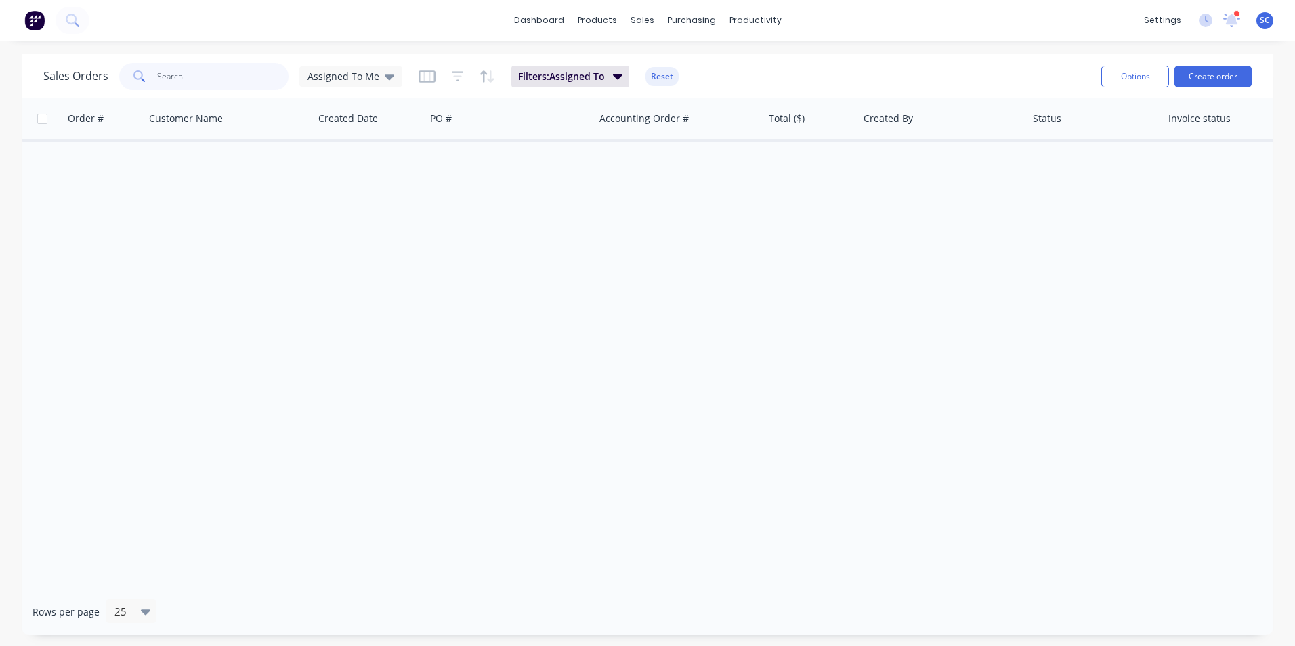
drag, startPoint x: 190, startPoint y: 76, endPoint x: 480, endPoint y: 87, distance: 290.8
click at [192, 76] on input "text" at bounding box center [223, 76] width 132 height 27
type input "j"
type input "JL"
click at [385, 71] on icon at bounding box center [389, 76] width 9 height 15
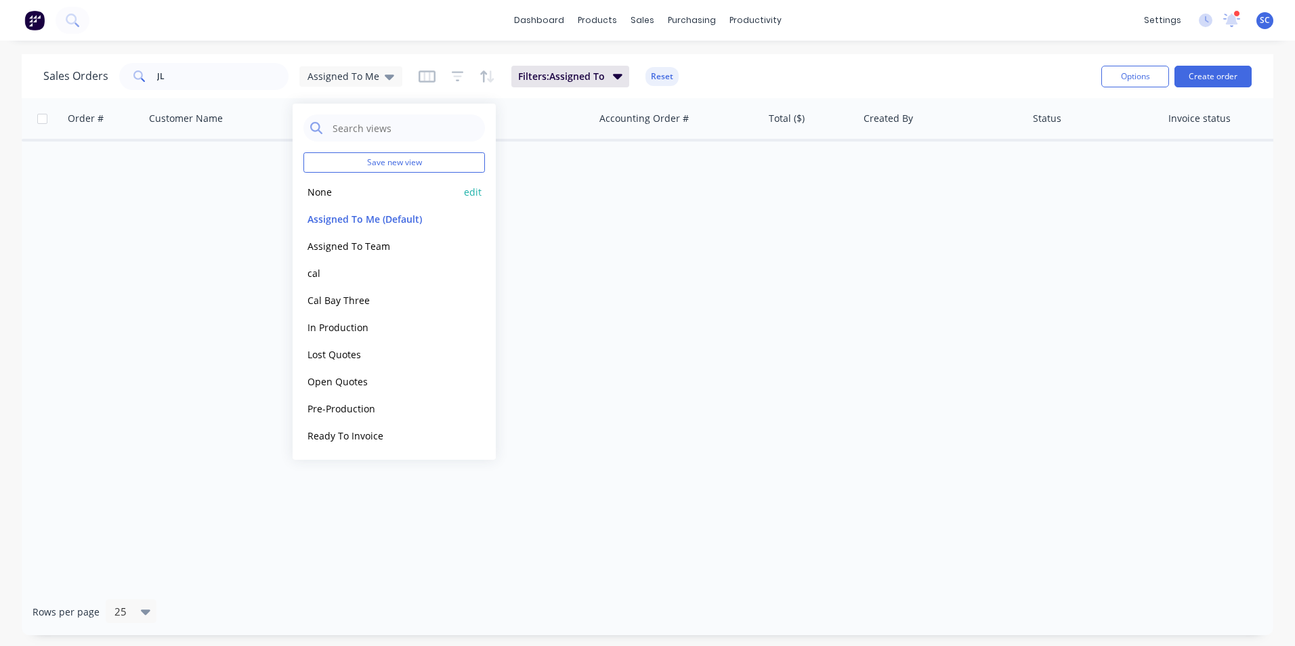
click at [335, 200] on div "None edit" at bounding box center [394, 191] width 182 height 27
click at [312, 190] on button "None" at bounding box center [380, 192] width 154 height 16
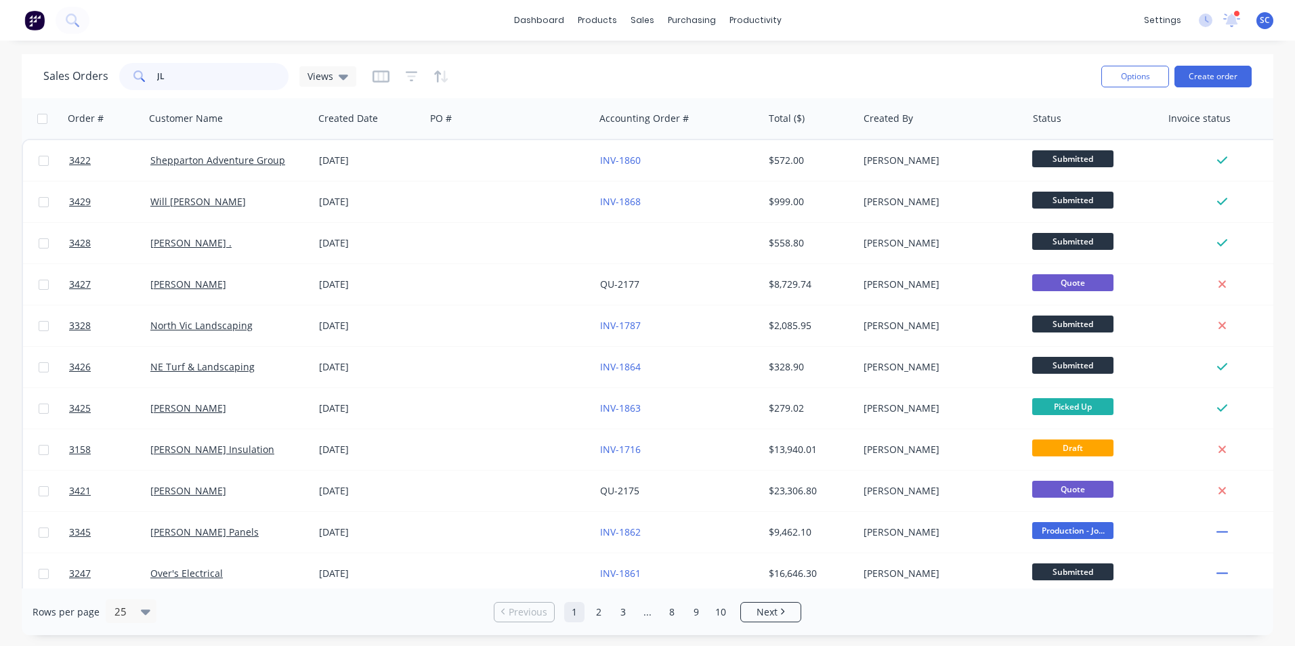
click at [180, 80] on input "JL" at bounding box center [223, 76] width 132 height 27
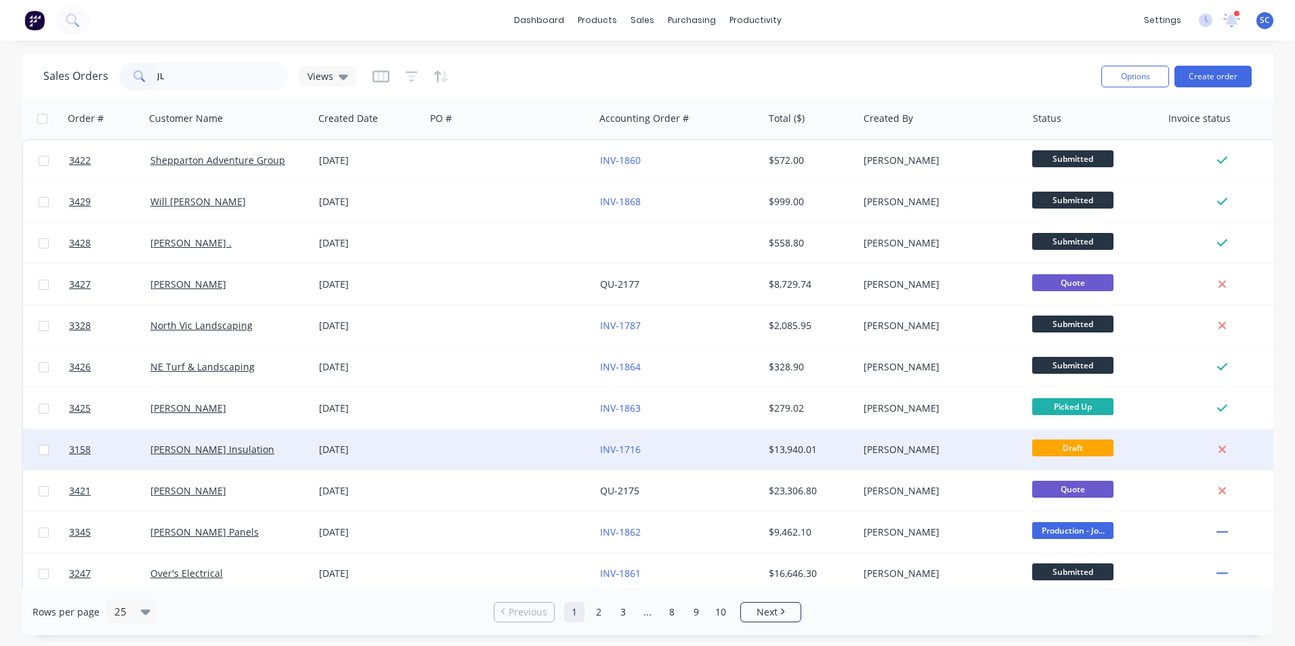
click at [259, 463] on div "[PERSON_NAME] Insulation" at bounding box center [229, 449] width 169 height 41
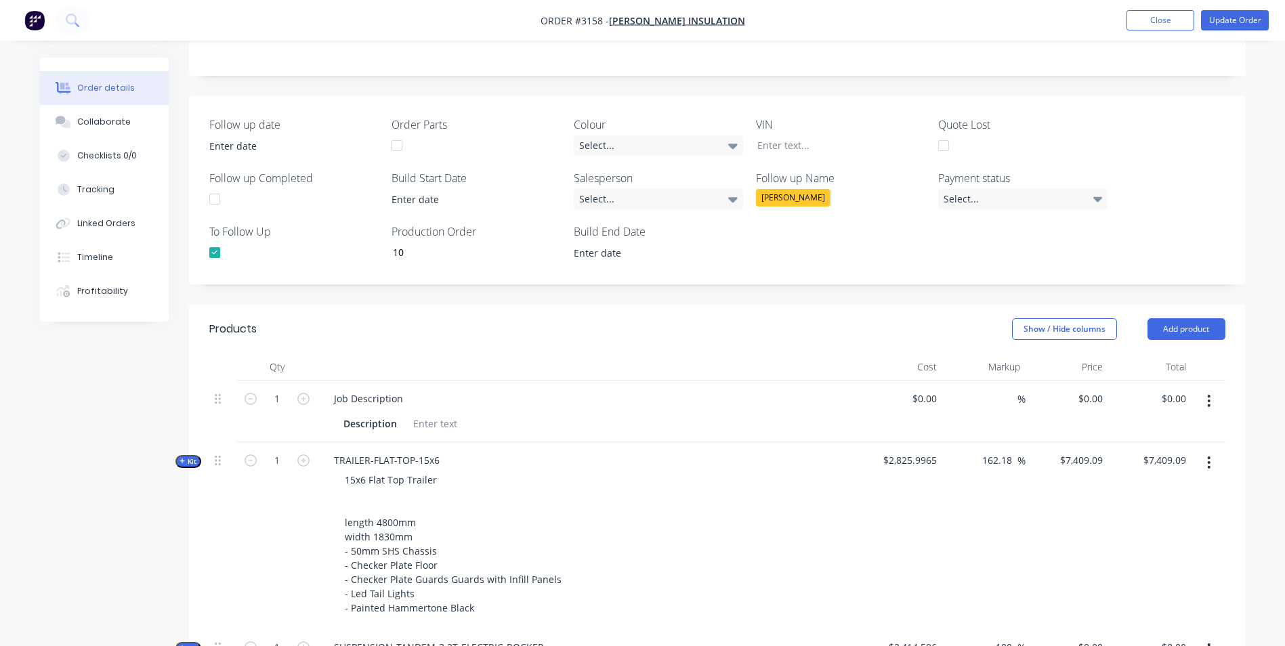
scroll to position [68, 0]
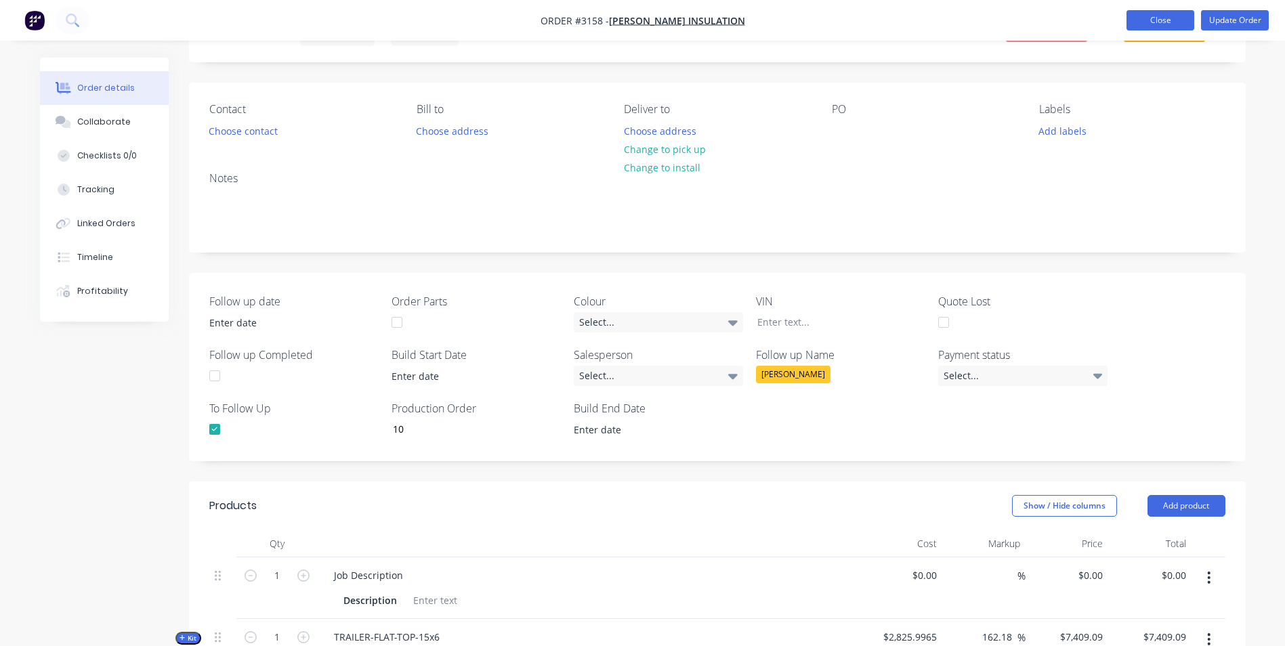
click at [1160, 26] on button "Close" at bounding box center [1160, 20] width 68 height 20
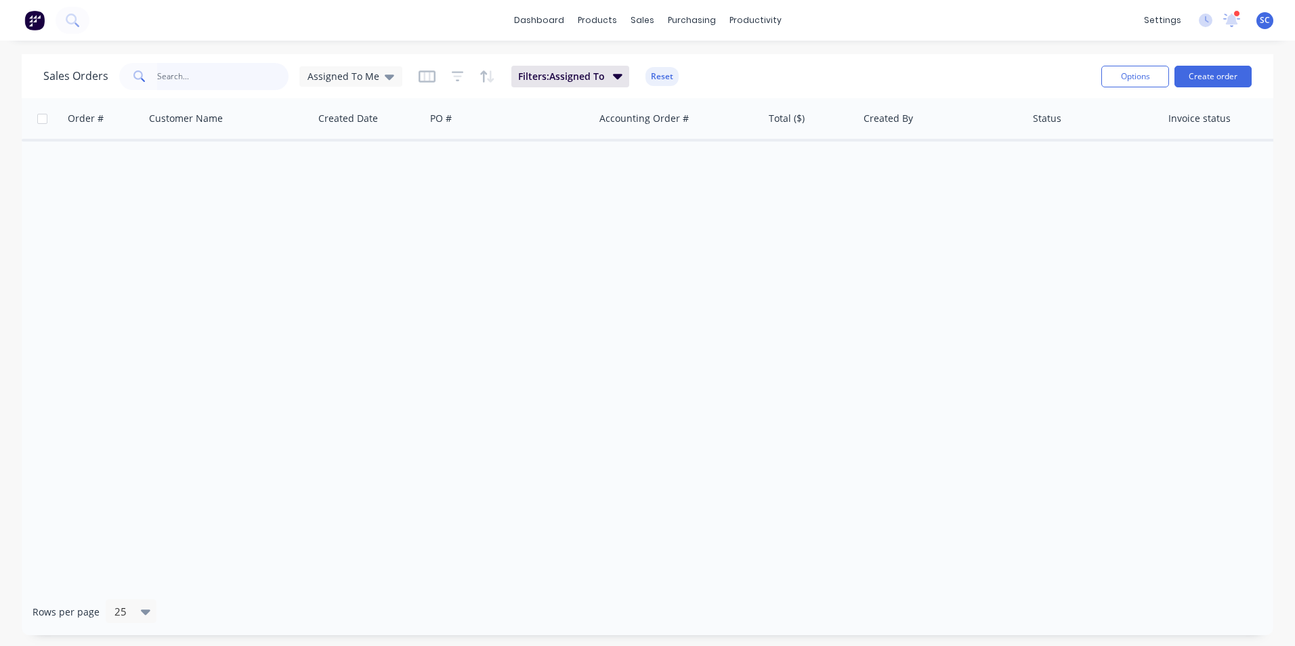
click at [194, 86] on input "text" at bounding box center [223, 76] width 132 height 27
click at [352, 68] on div "Assigned To Me" at bounding box center [350, 76] width 103 height 20
click at [325, 196] on button "None" at bounding box center [380, 192] width 154 height 16
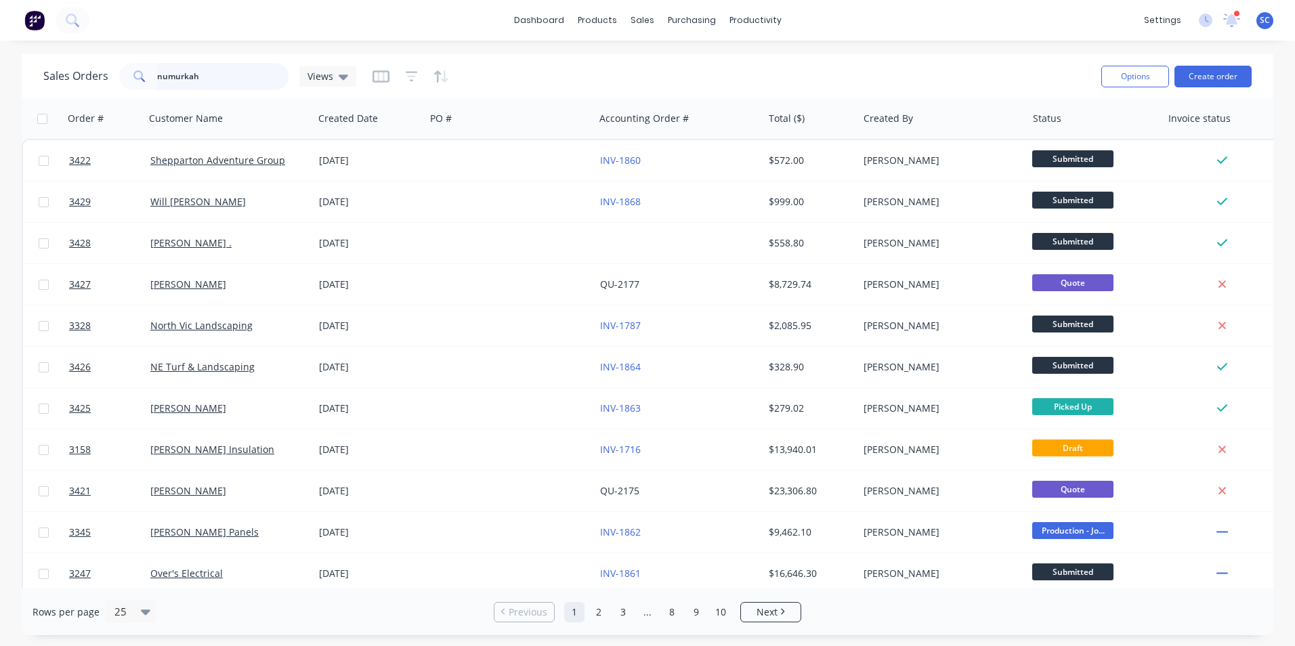
click at [222, 69] on input "numurkah" at bounding box center [223, 76] width 132 height 27
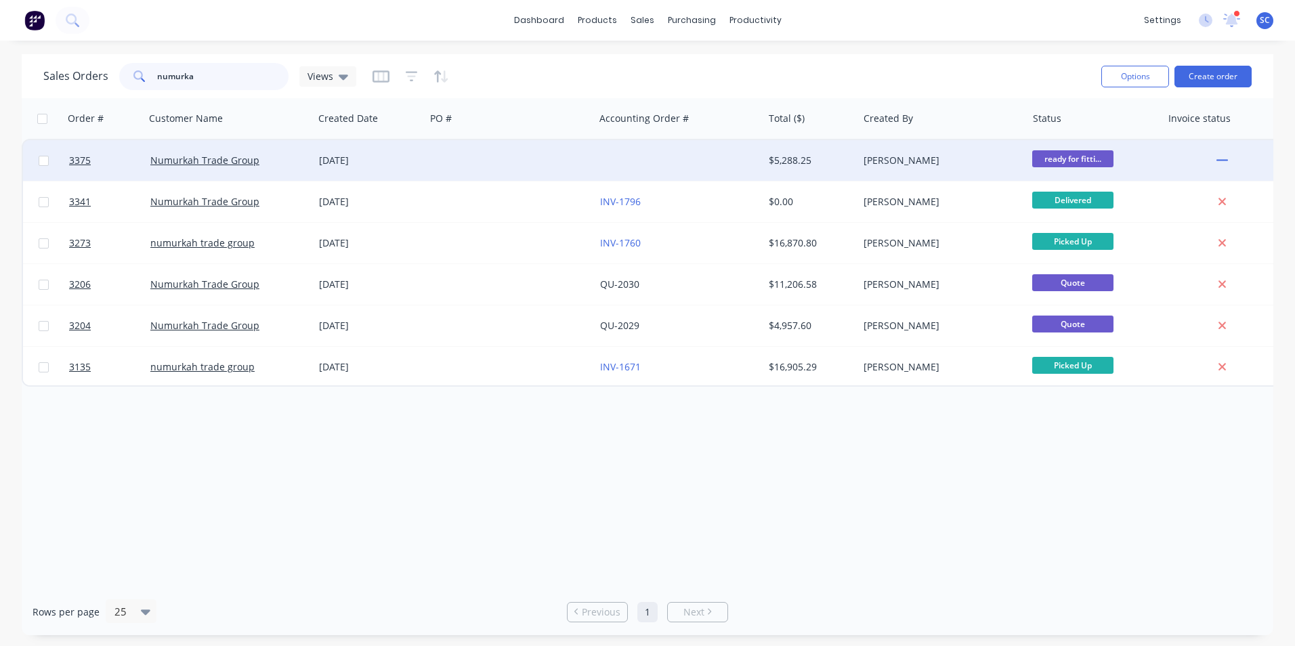
type input "numurka"
click at [631, 166] on div at bounding box center [679, 160] width 169 height 41
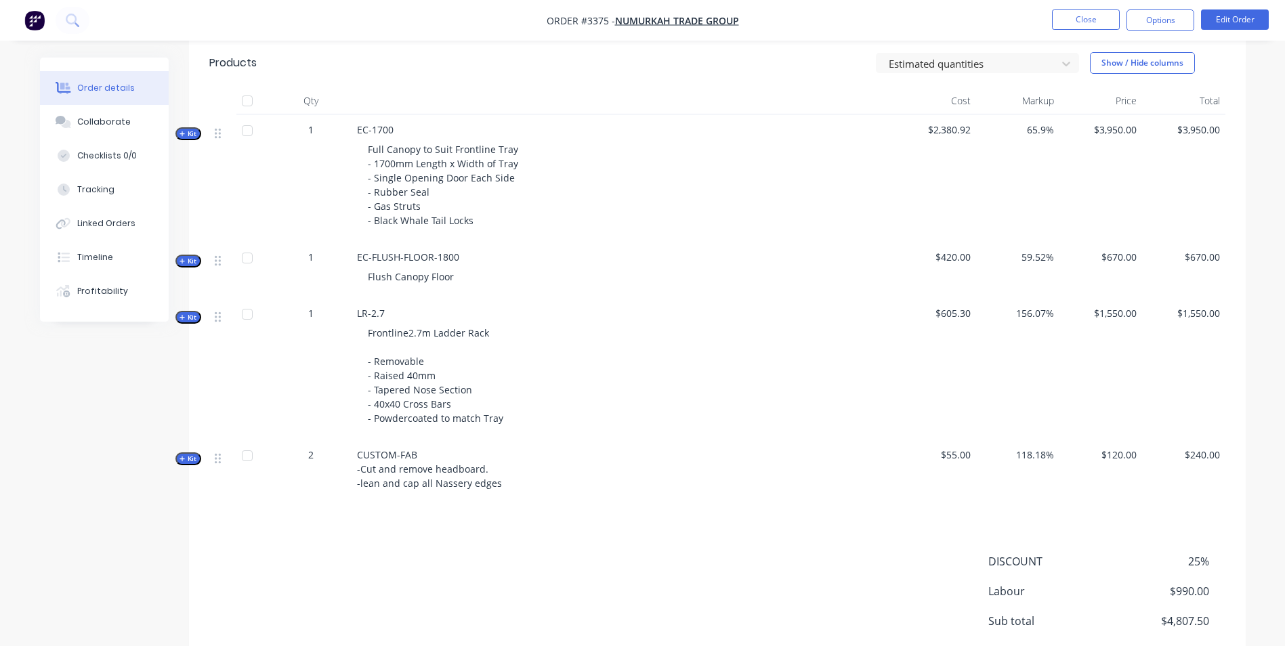
scroll to position [508, 0]
click at [1152, 20] on button "Options" at bounding box center [1160, 20] width 68 height 22
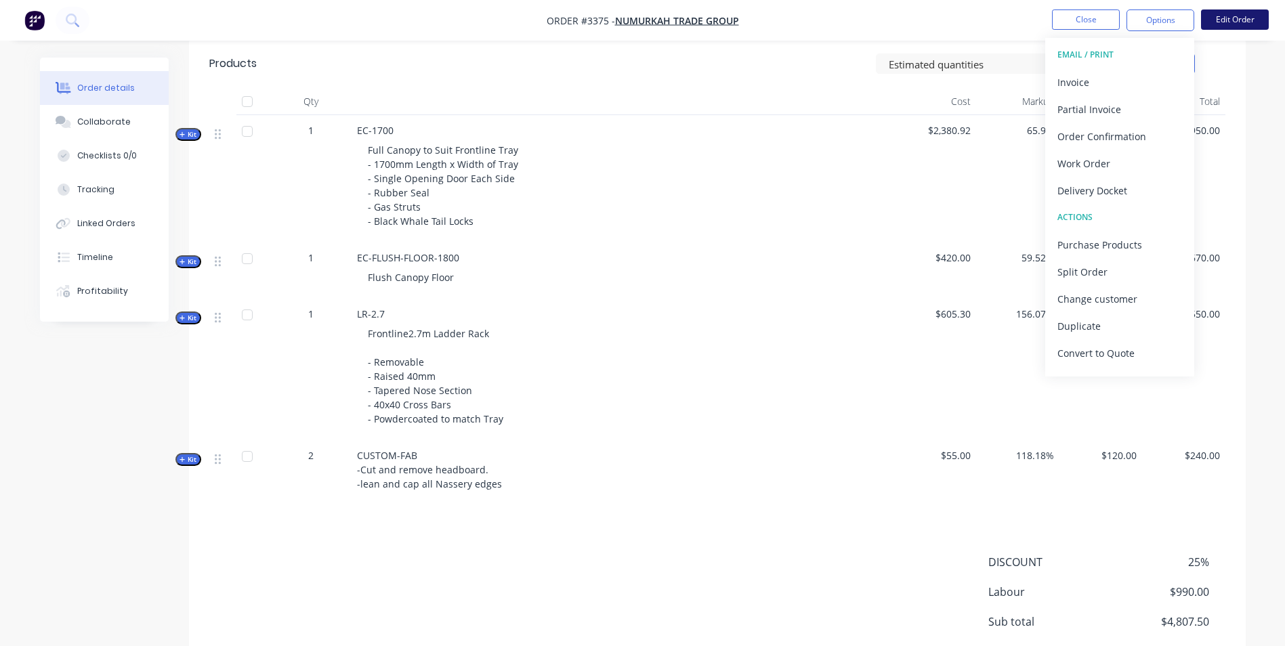
click at [1231, 16] on button "Edit Order" at bounding box center [1235, 19] width 68 height 20
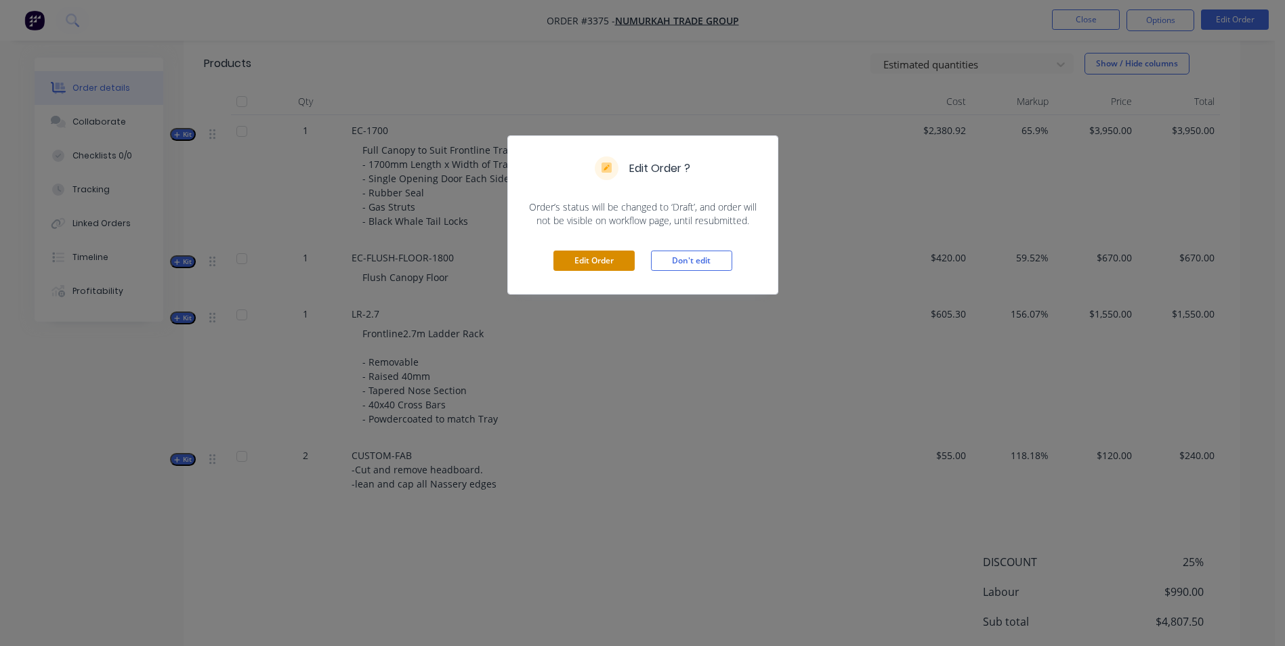
click at [593, 251] on button "Edit Order" at bounding box center [593, 261] width 81 height 20
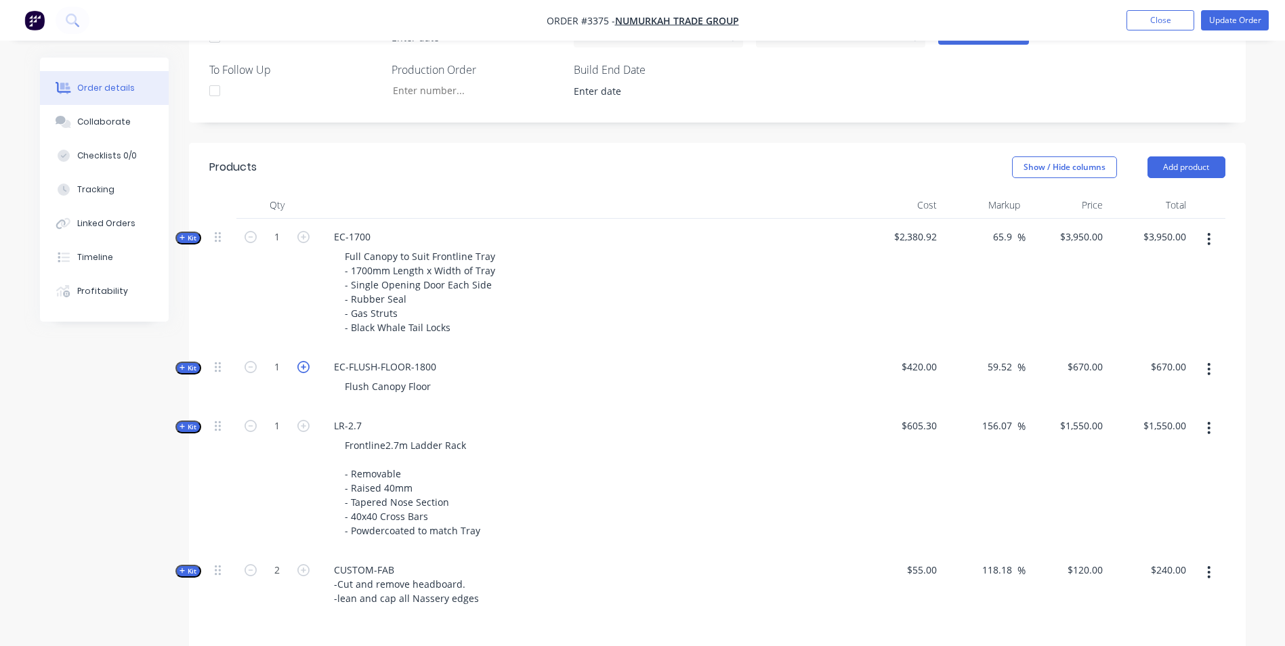
scroll to position [677, 0]
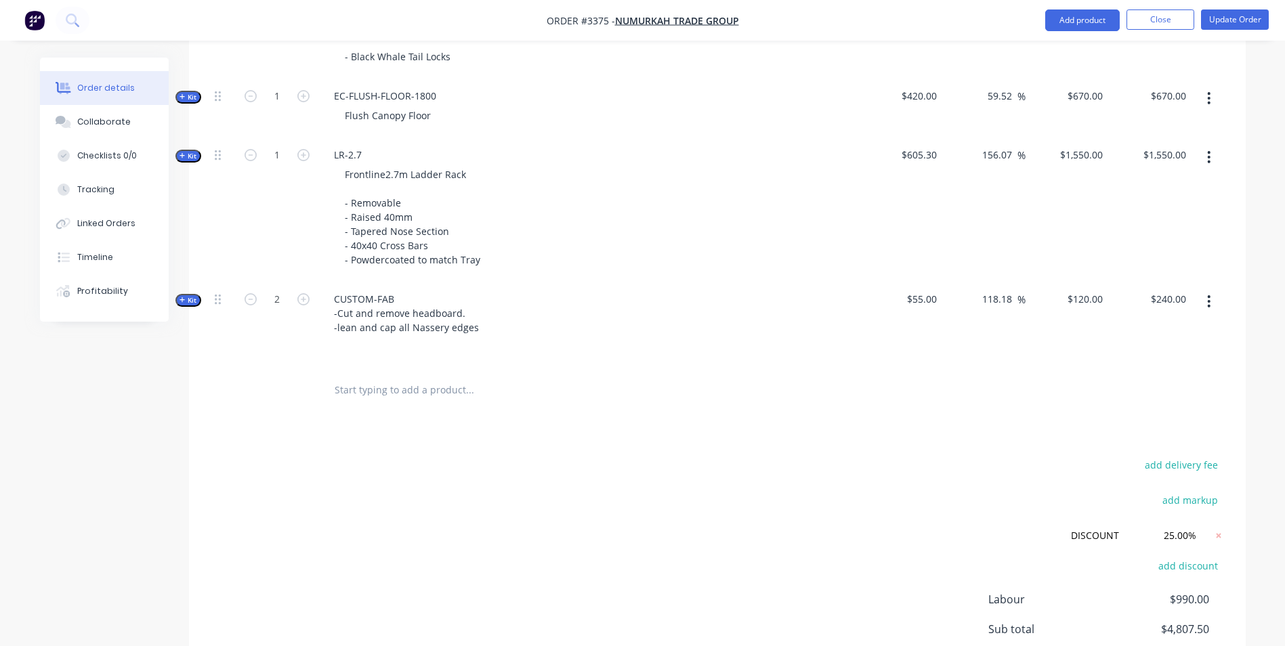
click at [190, 295] on span "Kit" at bounding box center [188, 300] width 18 height 10
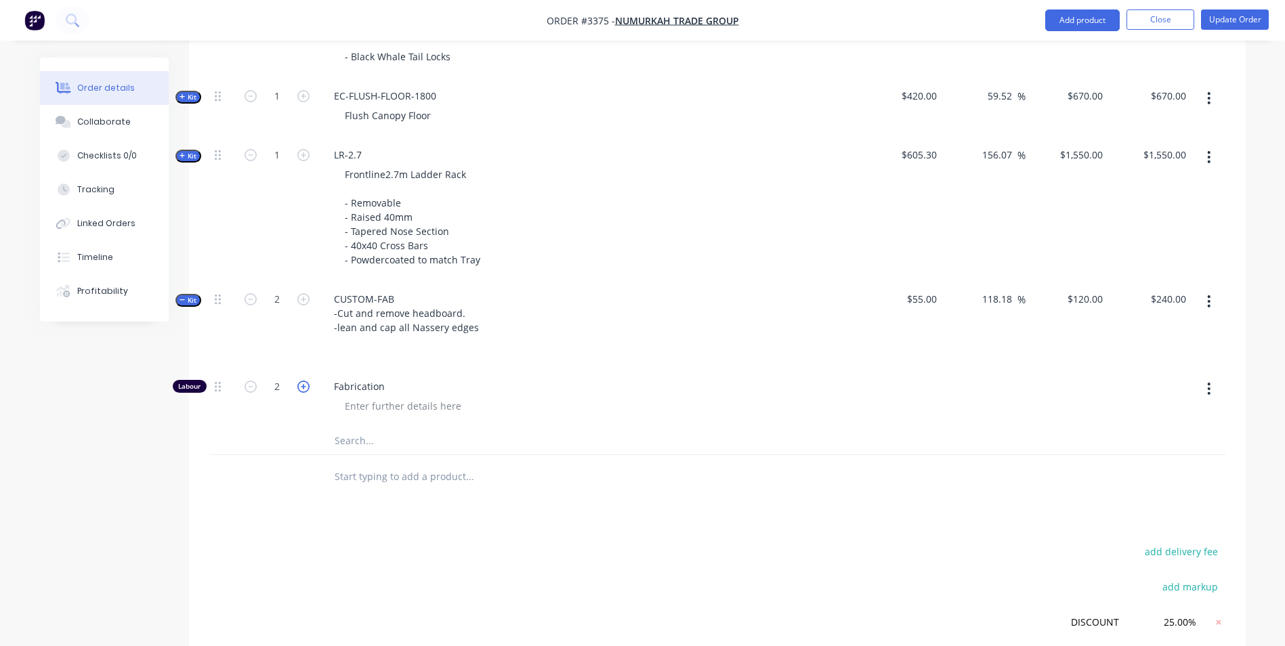
click at [300, 386] on icon "button" at bounding box center [303, 387] width 12 height 12
type input "$180.00"
type input "$360.00"
type input "3"
click at [300, 386] on icon "button" at bounding box center [303, 387] width 12 height 12
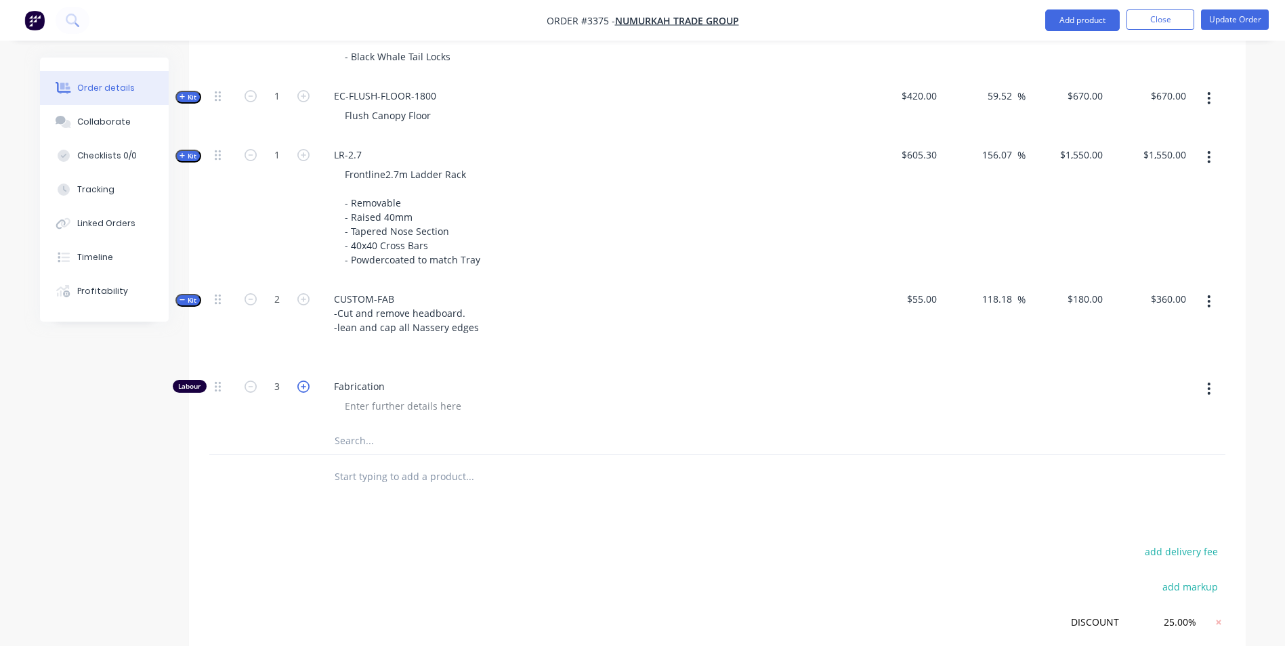
type input "$240.00"
type input "$480.00"
type input "4"
click at [183, 302] on icon "button" at bounding box center [182, 300] width 6 height 7
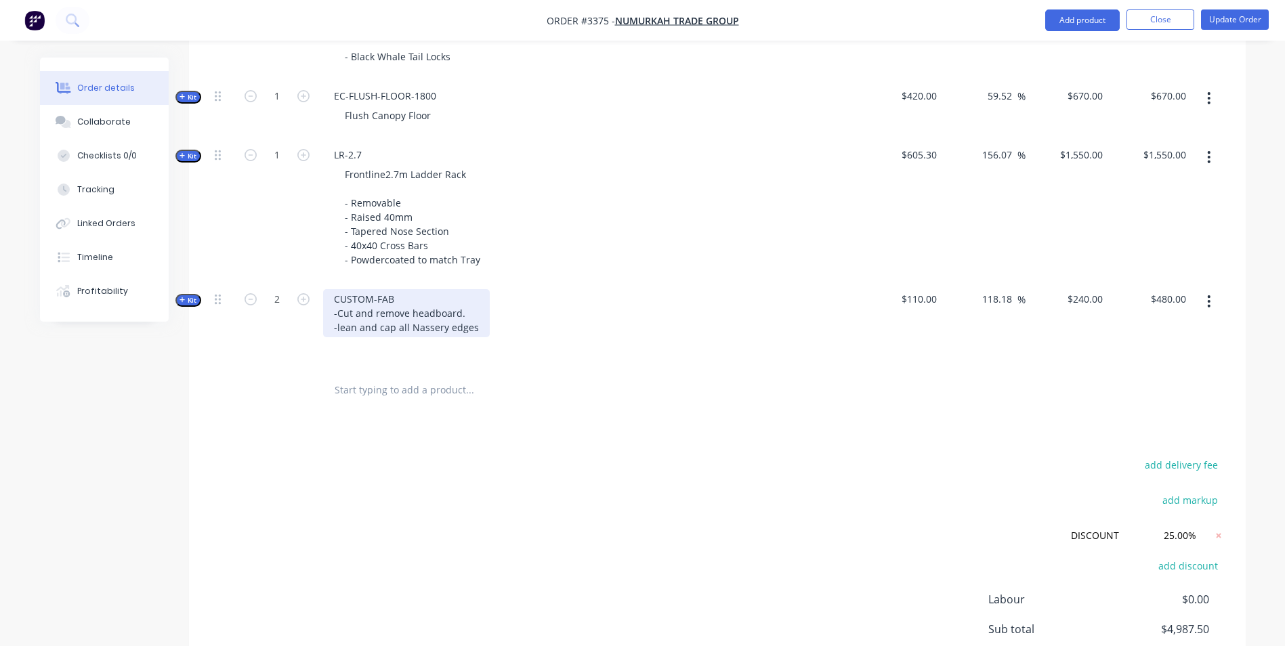
click at [337, 331] on div "CUSTOM-FAB -Cut and remove headboard. -lean and cap all Nassery edges" at bounding box center [406, 313] width 167 height 48
click at [379, 316] on div "CUSTOM-FAB - Cut and remove headboard. - Clean and cap all Nassery edges" at bounding box center [410, 313] width 175 height 48
click at [420, 312] on div "CUSTOM-FAB - Cut and Remove headboard. - Clean and cap all Nassery edges" at bounding box center [410, 313] width 175 height 48
click at [372, 332] on div "CUSTOM-FAB - Cut and Remove Headboard. - Clean and cap all Nassery edges" at bounding box center [410, 313] width 175 height 48
click at [440, 332] on div "CUSTOM-FAB - Cut and Remove Headboard. - Clean and Cap all Nassery edges" at bounding box center [411, 313] width 177 height 48
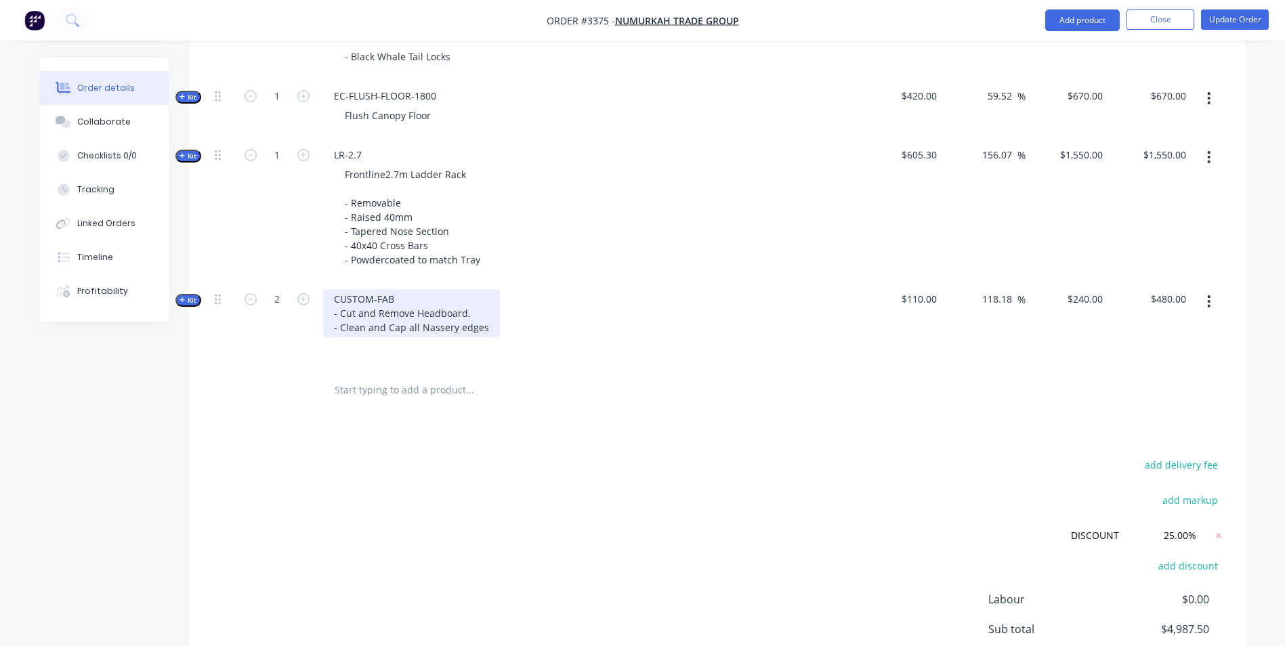
click at [450, 331] on div "CUSTOM-FAB - Cut and Remove Headboard. - Clean and Cap all Nassery edges" at bounding box center [411, 313] width 177 height 48
drag, startPoint x: 456, startPoint y: 343, endPoint x: 522, endPoint y: 318, distance: 70.3
click at [522, 318] on div "CUSTOM-FAB - Cut and Remove Headboard. - Clean and Cap all Nassery edges" at bounding box center [589, 324] width 542 height 87
click at [473, 329] on div "CUSTOM-FAB - Cut and Remove Headboard. - Clean and Cap all Nassery edges" at bounding box center [411, 313] width 177 height 48
drag, startPoint x: 484, startPoint y: 327, endPoint x: 433, endPoint y: 322, distance: 51.1
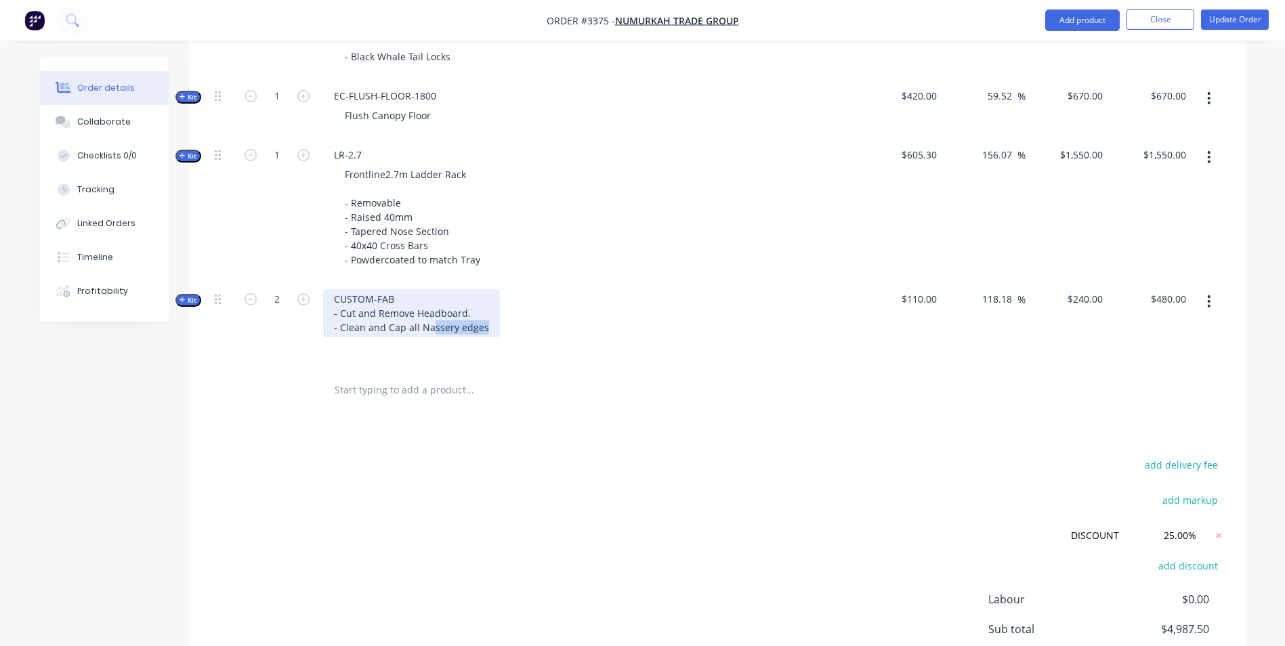
click at [433, 322] on div "CUSTOM-FAB - Cut and Remove Headboard. - Clean and Cap all Nassery edges" at bounding box center [411, 313] width 177 height 48
click at [450, 328] on div "CUSTOM-FAB - Cut and Remove Headboard. - Clean and Cap all Nassery edges" at bounding box center [411, 313] width 177 height 48
click at [448, 459] on div "add delivery fee add markup DISCOUNT DISCOUNT Discount name (Optional) 25.00% 2…" at bounding box center [717, 602] width 1016 height 293
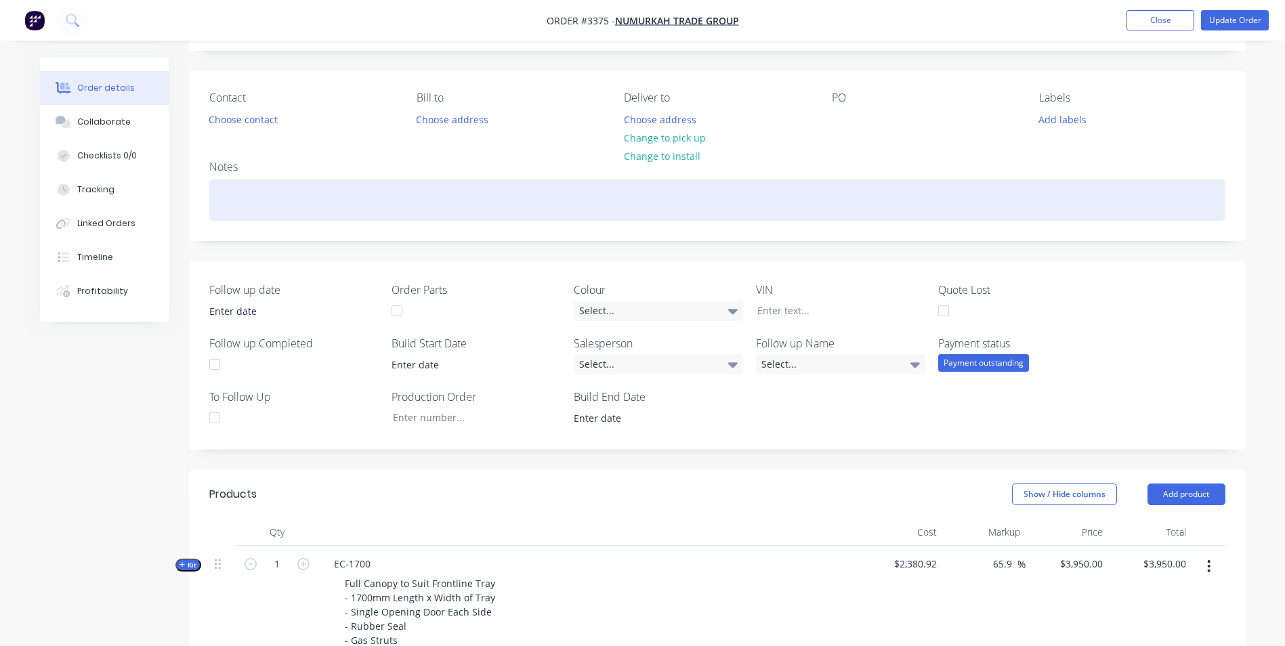
scroll to position [0, 0]
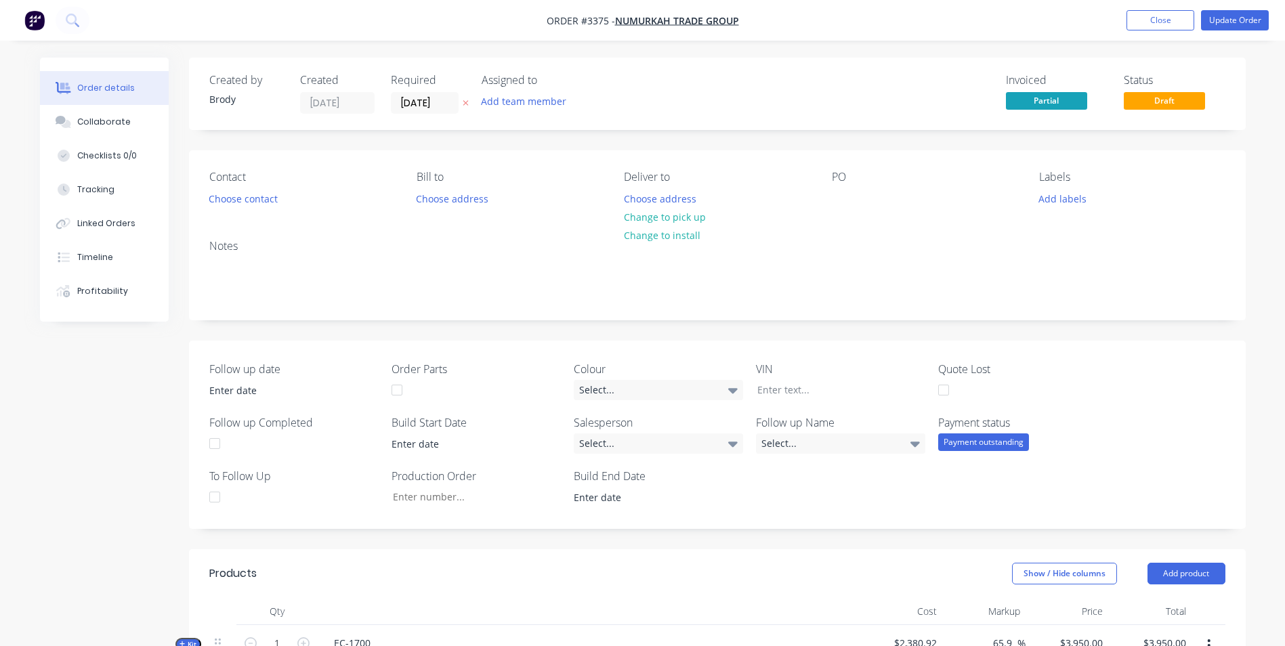
click at [1241, 22] on button "Update Order" at bounding box center [1235, 20] width 68 height 20
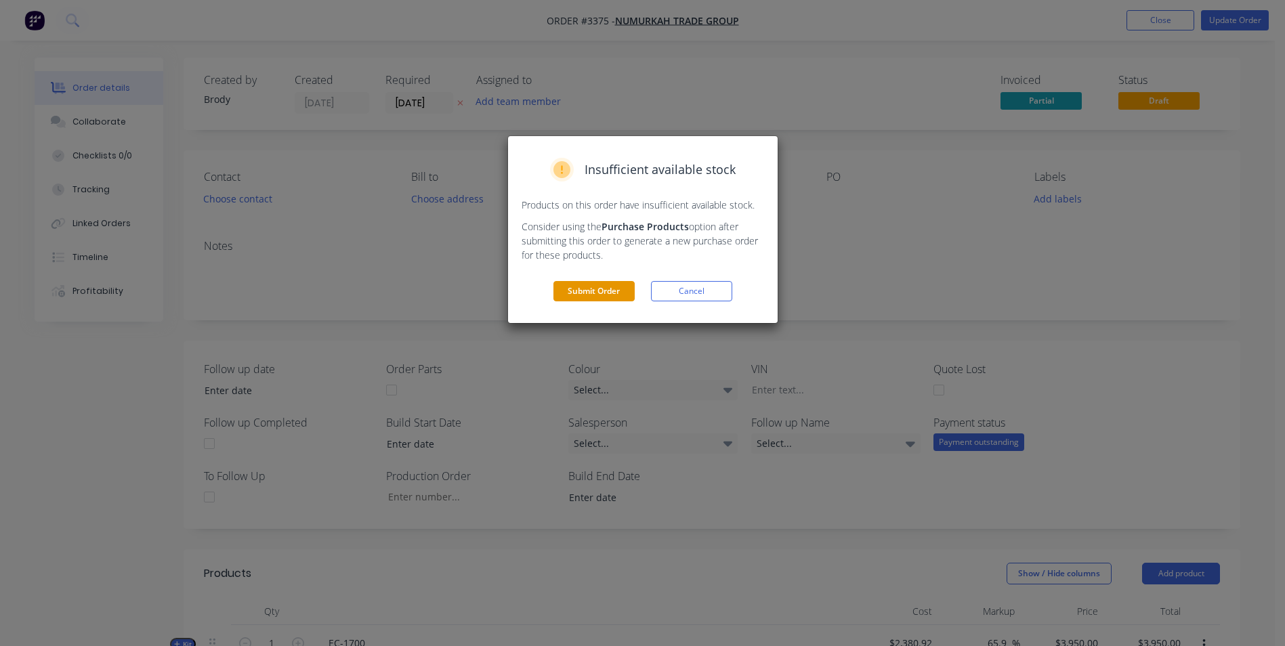
click at [596, 294] on button "Submit Order" at bounding box center [593, 291] width 81 height 20
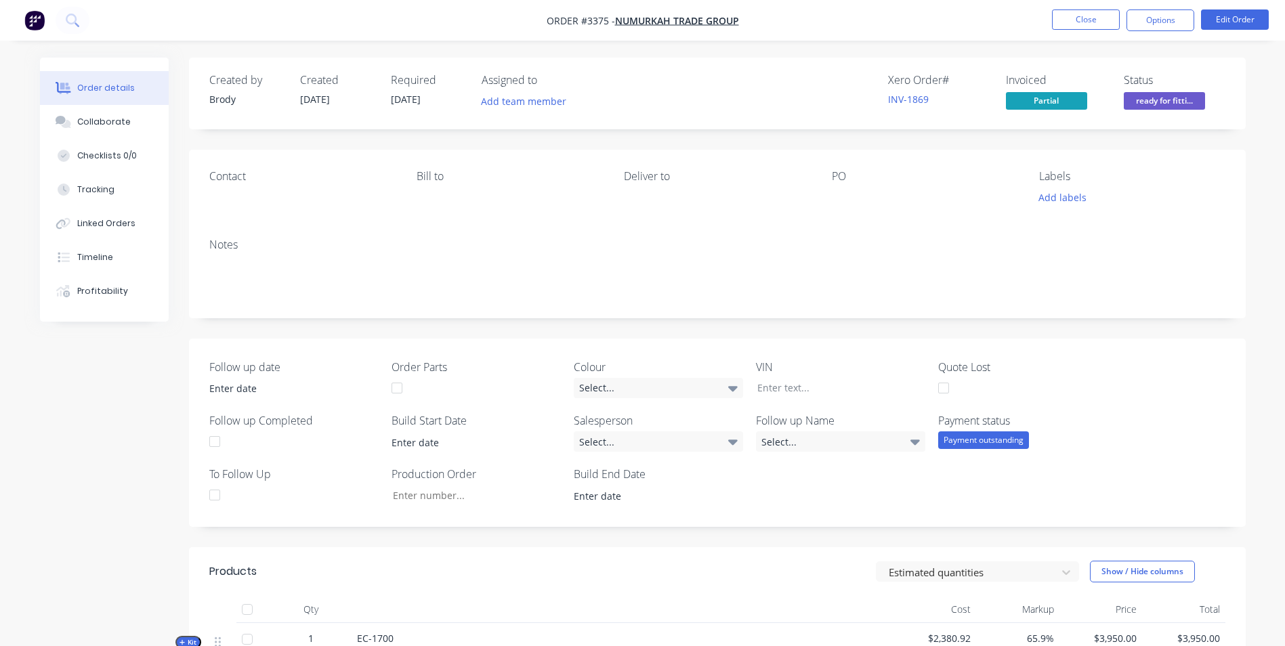
click at [649, 431] on div "Follow up date Order Parts Colour Select... VIN Quote Lost Follow up Completed …" at bounding box center [717, 433] width 1057 height 188
click at [1265, 303] on div "Order details Collaborate Checklists 0/0 Tracking Linked Orders Timeline Profit…" at bounding box center [642, 645] width 1285 height 1290
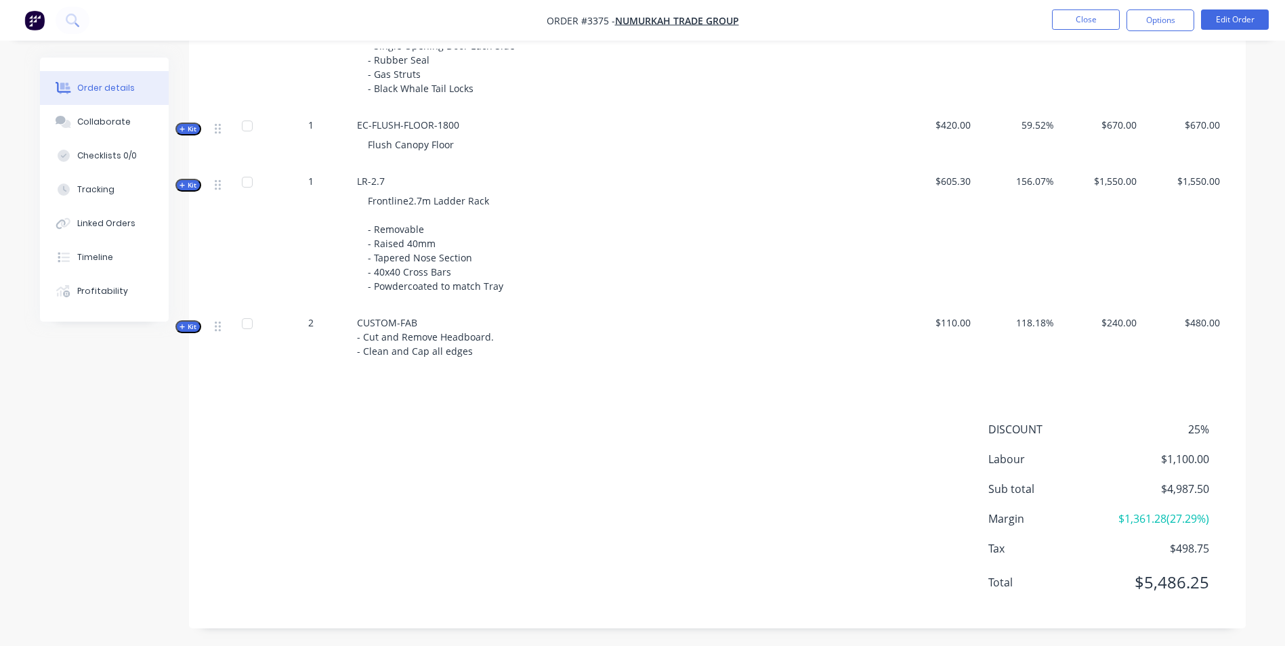
scroll to position [643, 0]
click at [794, 415] on div "Products Estimated quantities Show / Hide columns Qty Cost Markup Price Total K…" at bounding box center [717, 265] width 1057 height 722
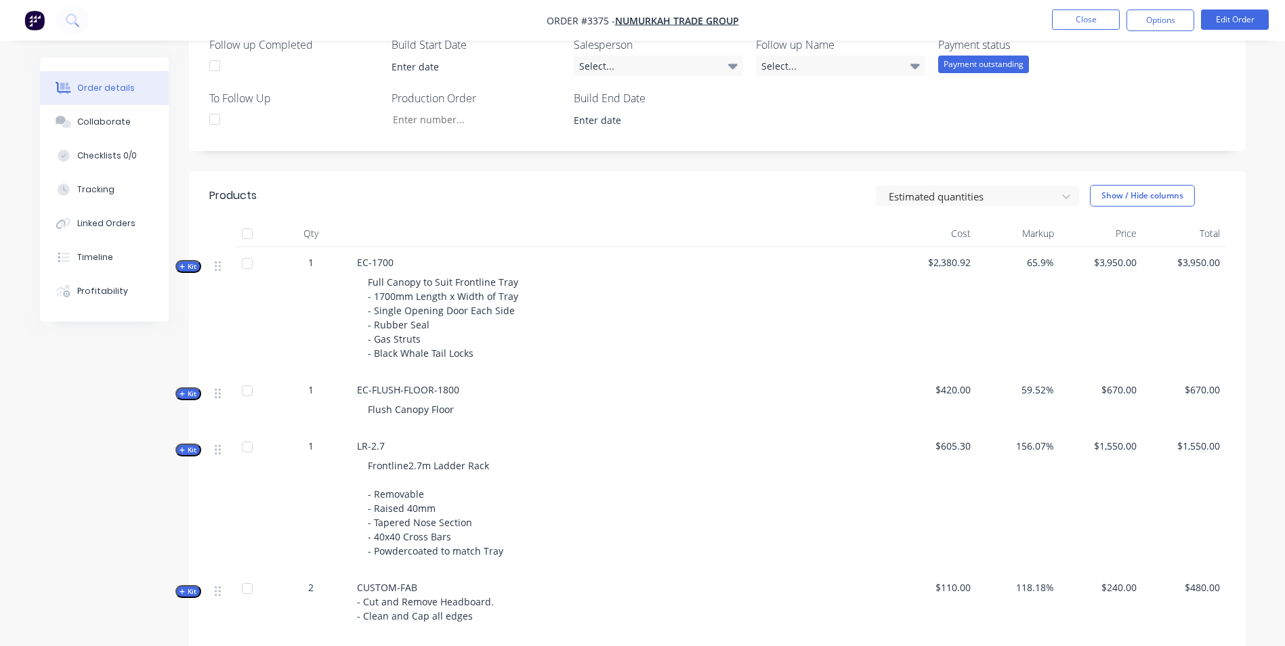
scroll to position [576, 0]
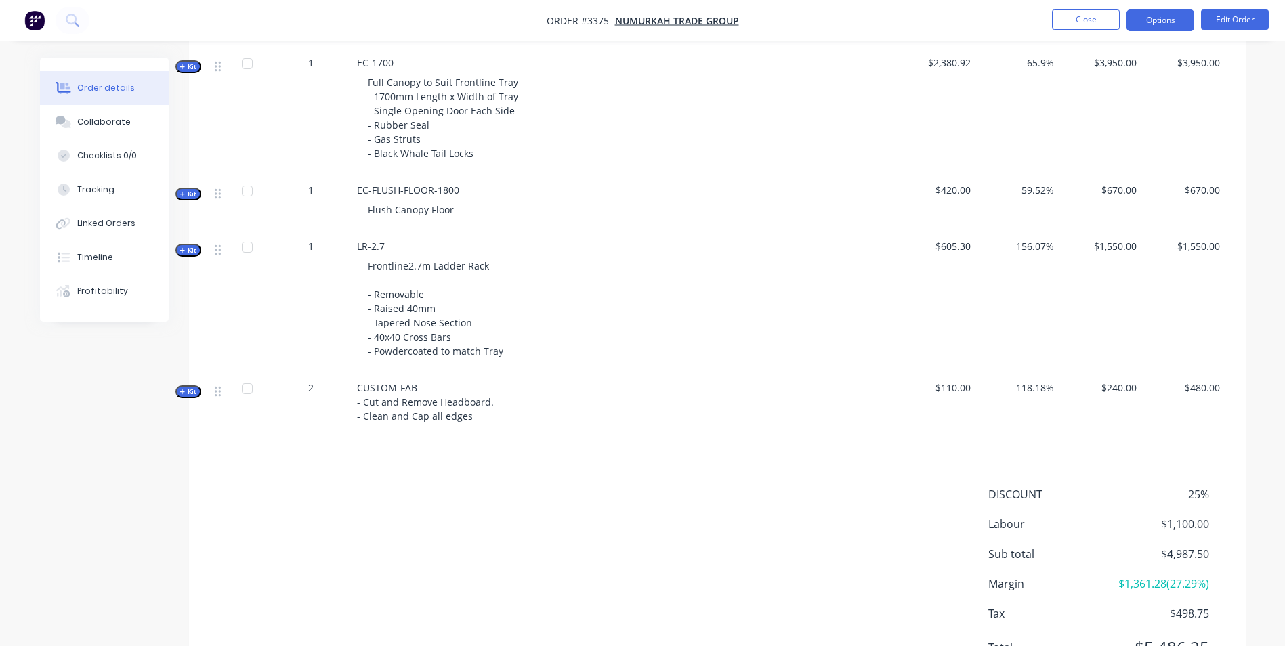
click at [1156, 24] on button "Options" at bounding box center [1160, 20] width 68 height 22
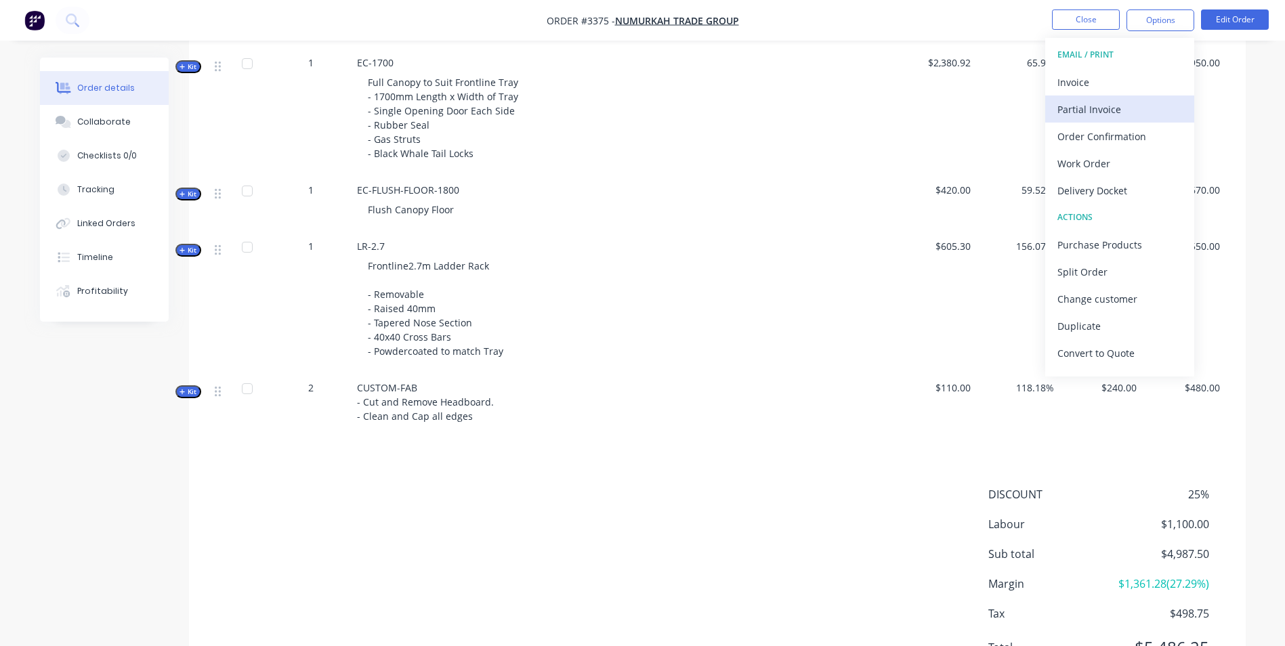
click at [1087, 110] on div "Partial Invoice" at bounding box center [1119, 110] width 125 height 20
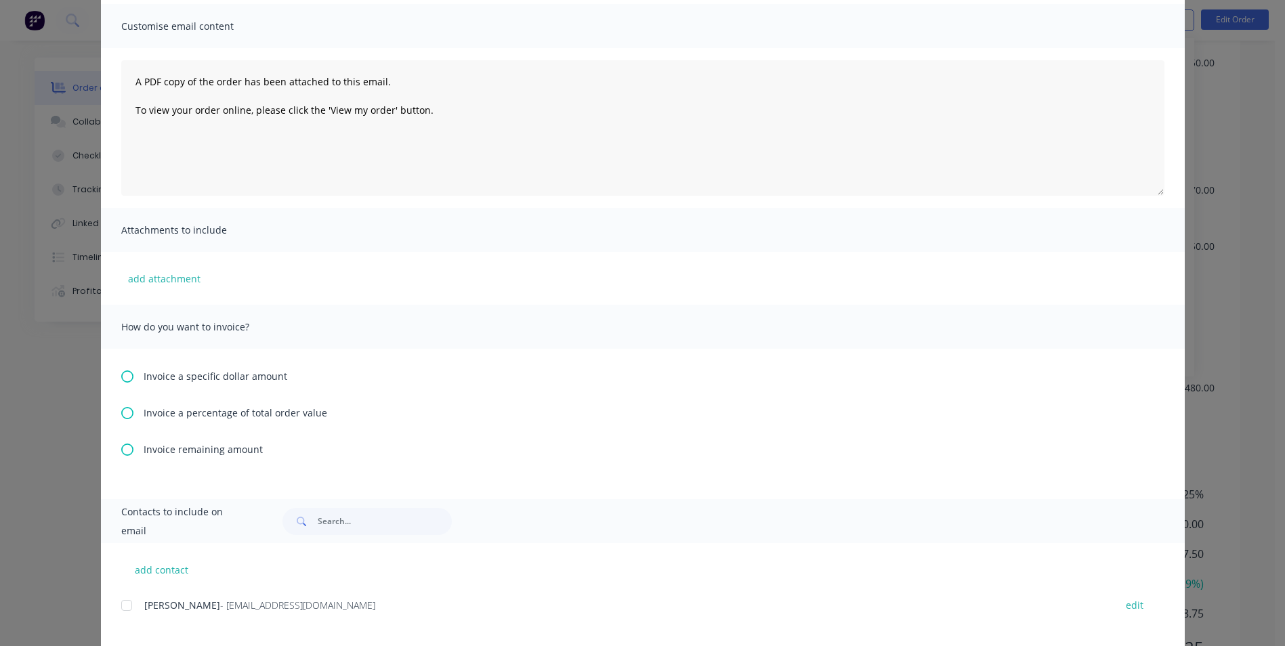
scroll to position [165, 0]
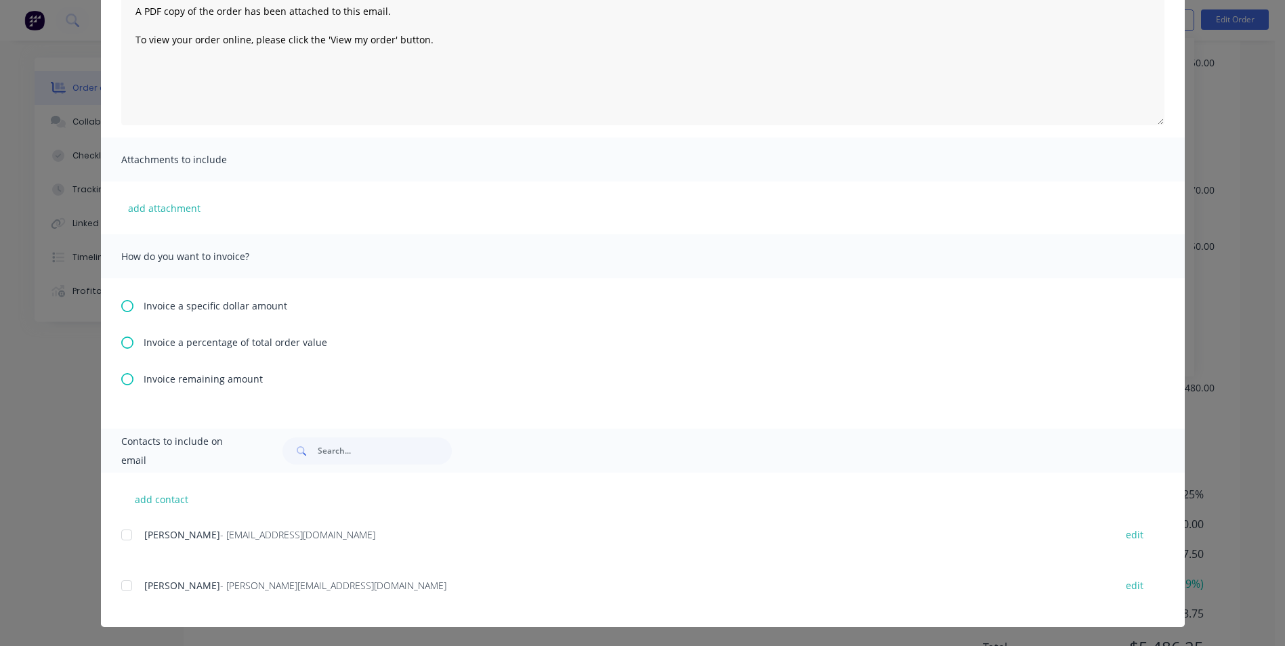
click at [121, 377] on icon at bounding box center [127, 379] width 12 height 12
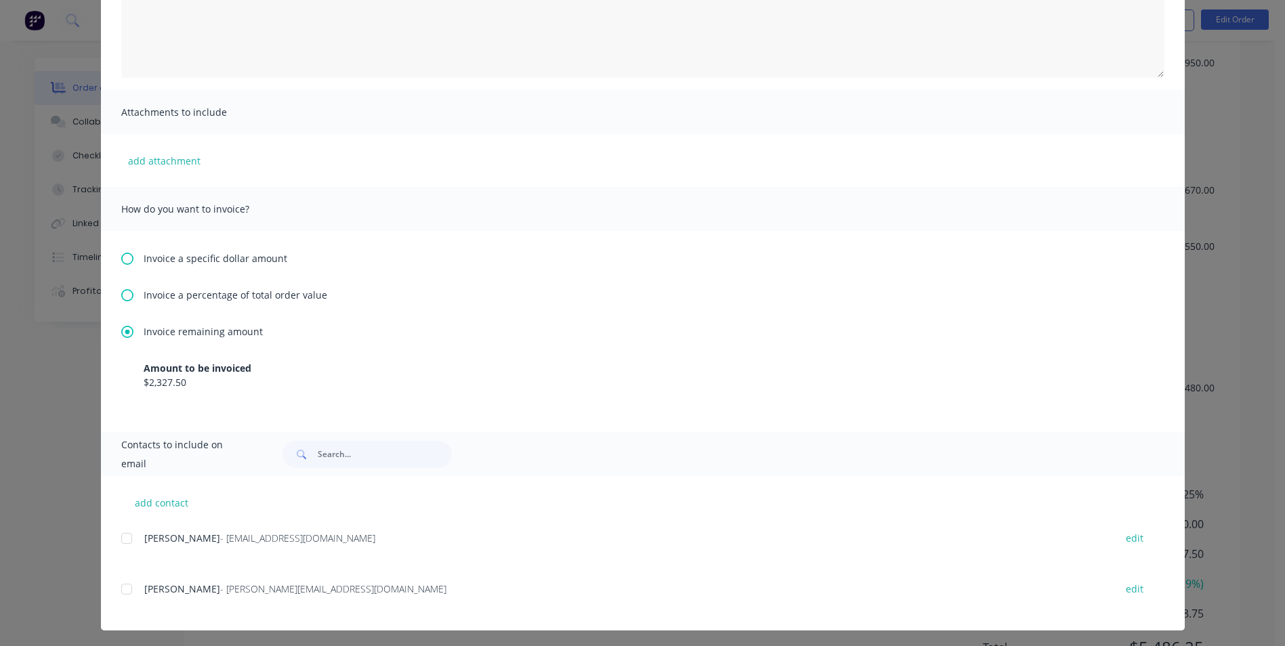
scroll to position [215, 0]
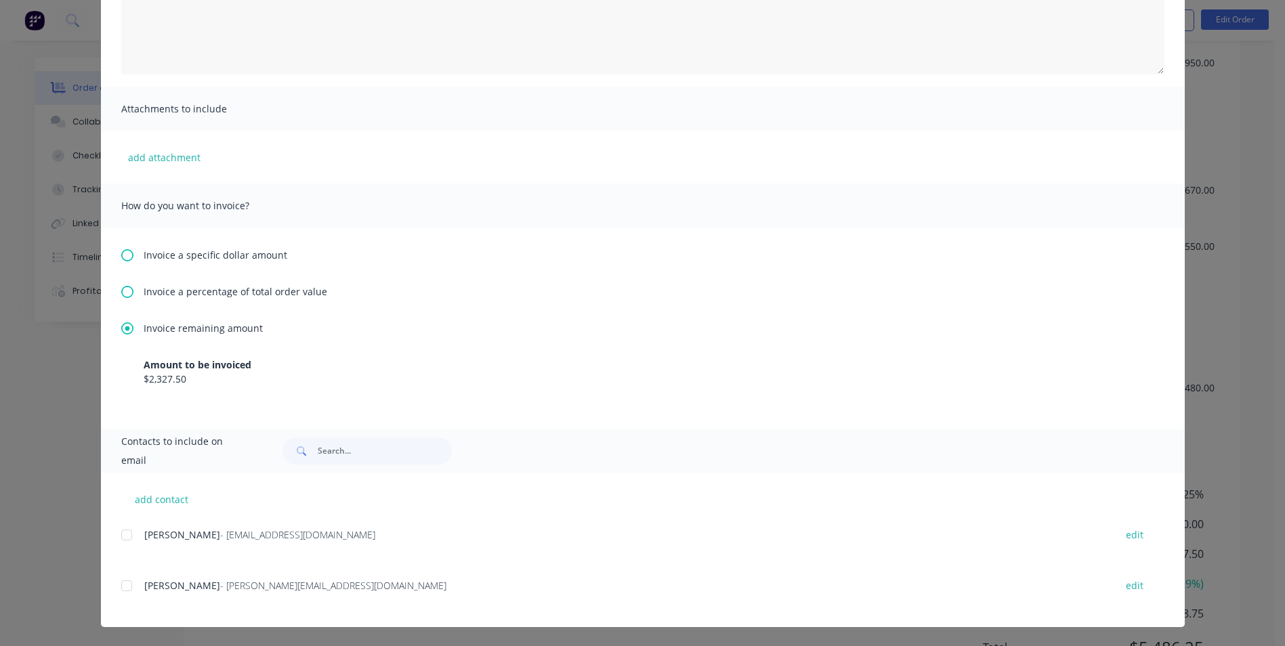
click at [122, 536] on div at bounding box center [126, 535] width 27 height 27
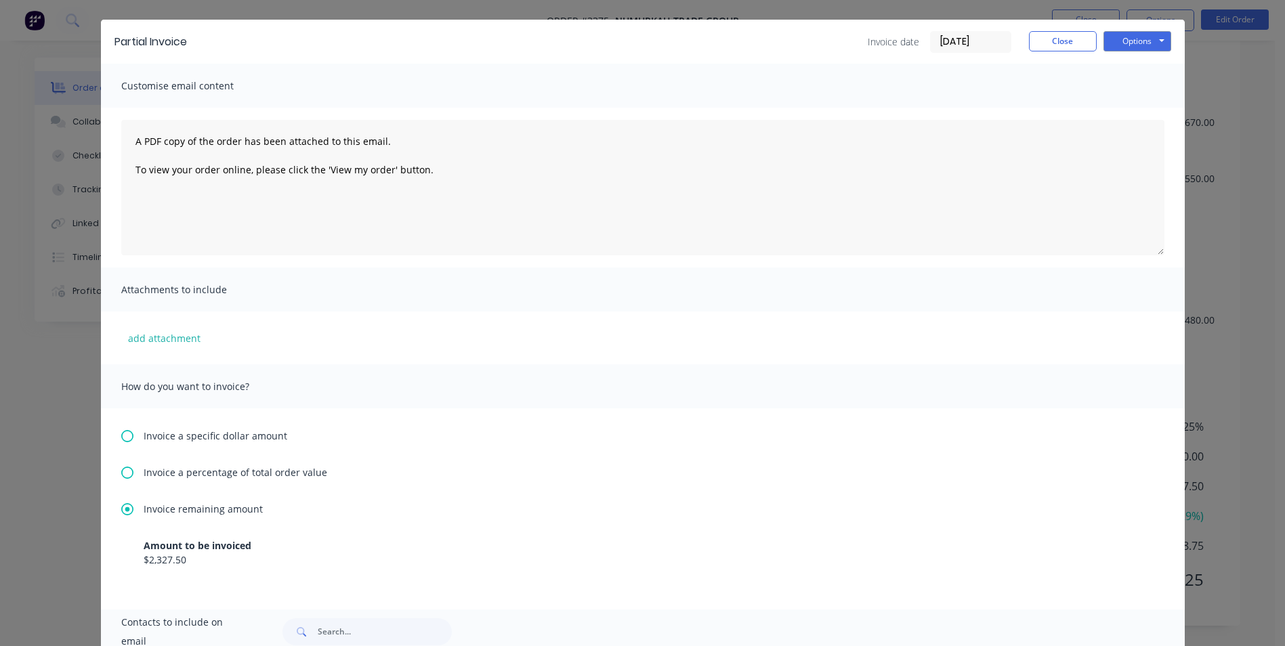
scroll to position [0, 0]
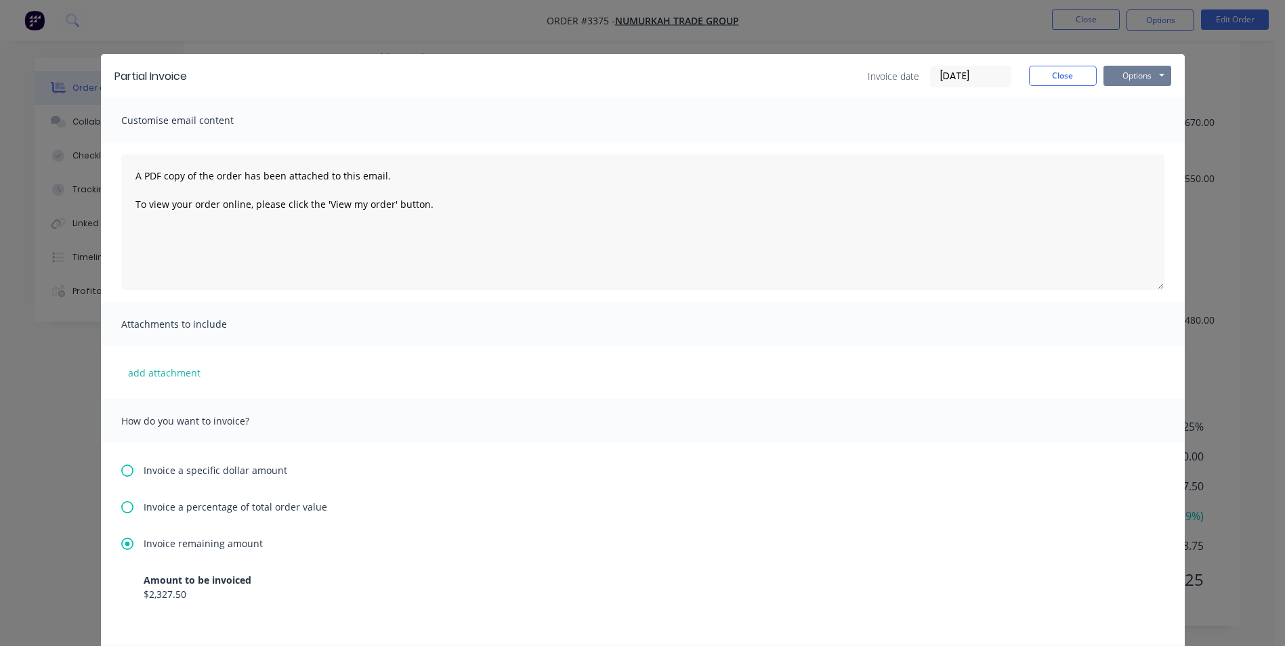
click at [1144, 73] on button "Options" at bounding box center [1137, 76] width 68 height 20
click at [1141, 148] on button "Email" at bounding box center [1146, 144] width 87 height 22
